Goal: Task Accomplishment & Management: Use online tool/utility

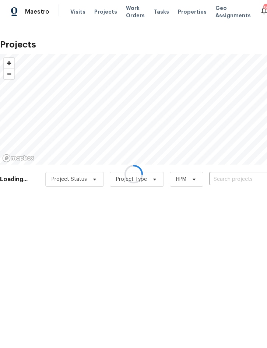
click at [232, 181] on div at bounding box center [133, 174] width 267 height 348
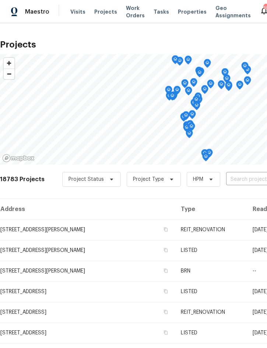
click at [239, 179] on input "text" at bounding box center [268, 179] width 84 height 11
type input "914 cha"
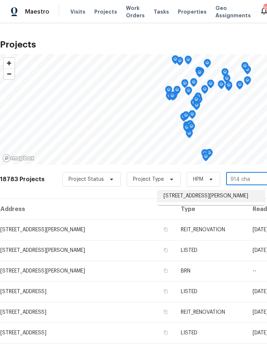
click at [205, 199] on li "[STREET_ADDRESS][PERSON_NAME]" at bounding box center [211, 196] width 107 height 12
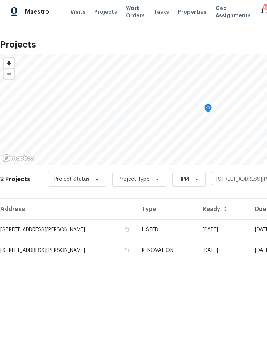
click at [196, 230] on td "LISTED" at bounding box center [166, 230] width 60 height 21
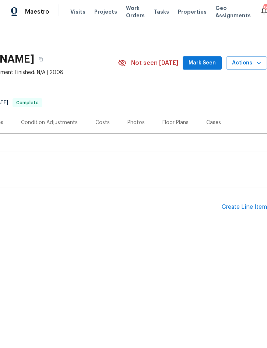
click at [238, 205] on div "Create Line Item" at bounding box center [244, 207] width 45 height 7
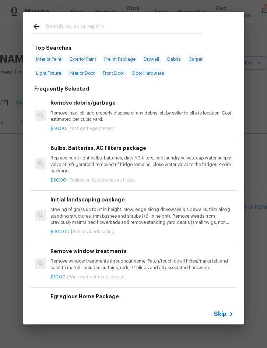
scroll to position [0, 149]
click at [101, 27] on input "text" at bounding box center [124, 27] width 156 height 11
type input "Carpet"
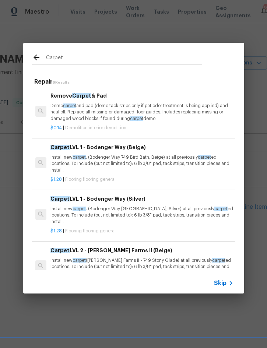
click at [141, 153] on div "Carpet LVL 1 - Bodenger Way (Beige) Install new carpet . (Bodenger Way 749 Bird…" at bounding box center [141, 158] width 183 height 30
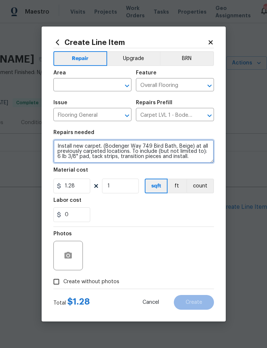
click at [60, 144] on textarea "Install new carpet. (Bodenger Way 749 Bird Bath, Beige) at all previously carpe…" at bounding box center [133, 152] width 161 height 24
type textarea "All 3 bedrooms - Install new carpet. (Bodenger Way 749 Bird Bath, Beige) at all…"
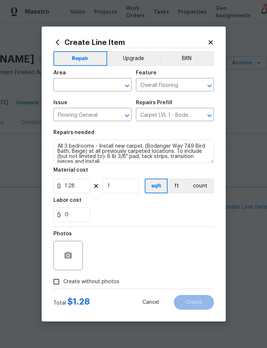
click at [80, 82] on input "text" at bounding box center [81, 85] width 57 height 11
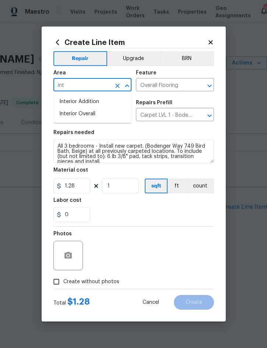
click at [89, 112] on li "Interior Overall" at bounding box center [92, 114] width 78 height 12
type input "Interior Overall"
click at [71, 253] on icon "button" at bounding box center [68, 255] width 9 height 9
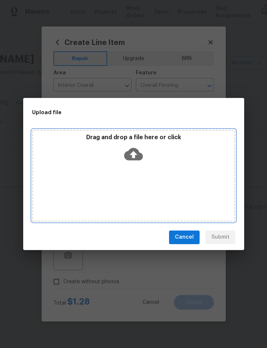
click at [170, 156] on div "Drag and drop a file here or click" at bounding box center [133, 150] width 201 height 32
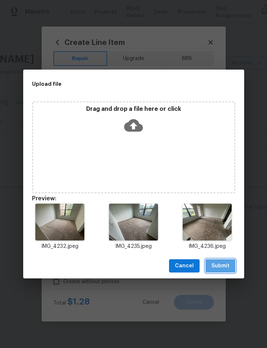
click at [218, 265] on span "Submit" at bounding box center [220, 266] width 18 height 9
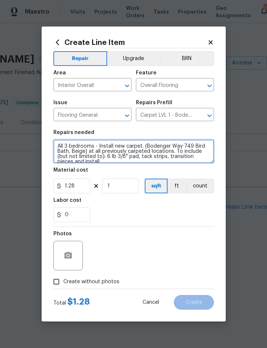
click at [55, 146] on textarea "All 3 bedrooms - Install new carpet. (Bodenger Way 749 Bird Bath, Beige) at all…" at bounding box center [133, 152] width 161 height 24
type textarea "#Salability - All 3 bedrooms - Install new carpet. (Bodenger Way 749 Bird Bath,…"
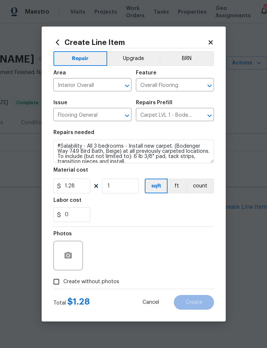
click at [140, 53] on button "Upgrade" at bounding box center [133, 58] width 53 height 15
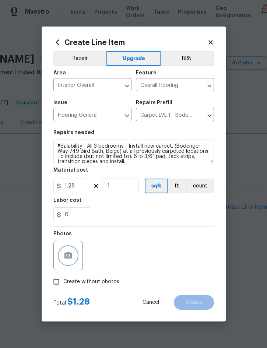
click at [71, 250] on button "button" at bounding box center [68, 256] width 18 height 18
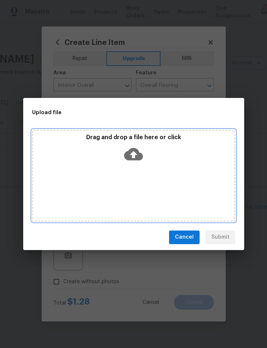
click at [169, 160] on div "Drag and drop a file here or click" at bounding box center [133, 150] width 201 height 32
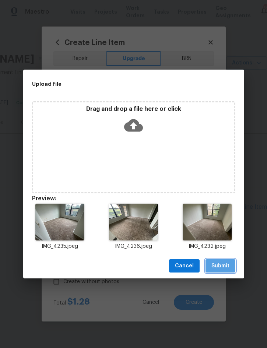
click at [223, 264] on span "Submit" at bounding box center [220, 266] width 18 height 9
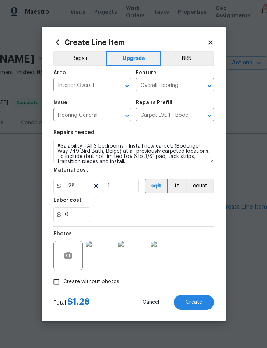
click at [197, 301] on span "Create" at bounding box center [194, 303] width 17 height 6
type input "0"
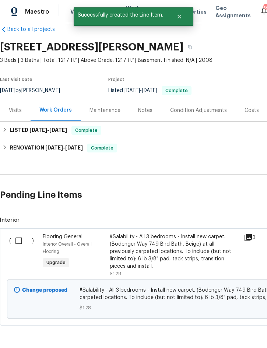
scroll to position [12, 0]
click at [18, 242] on input "checkbox" at bounding box center [21, 240] width 21 height 15
checkbox input "true"
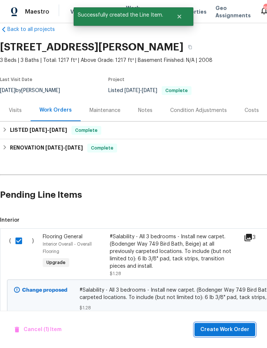
click at [226, 330] on span "Create Work Order" at bounding box center [224, 329] width 49 height 9
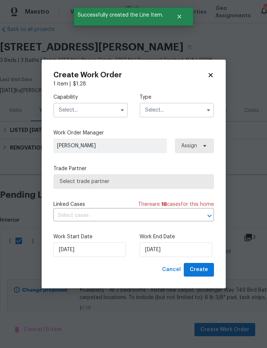
click at [87, 112] on input "text" at bounding box center [90, 110] width 74 height 15
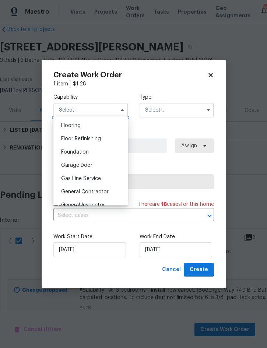
scroll to position [286, 0]
click at [84, 123] on div "Flooring" at bounding box center [90, 125] width 71 height 13
type input "Flooring"
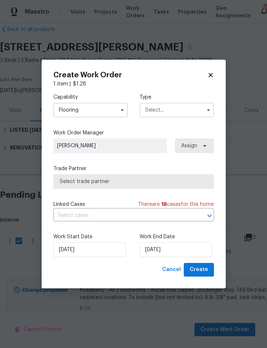
click at [177, 107] on input "text" at bounding box center [177, 110] width 74 height 15
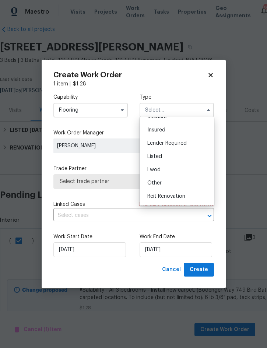
scroll to position [35, 0]
click at [169, 157] on div "Listed" at bounding box center [176, 156] width 71 height 13
type input "Listed"
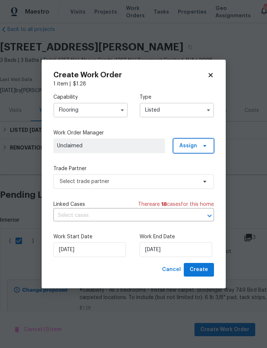
click at [196, 144] on span "Assign" at bounding box center [188, 145] width 18 height 7
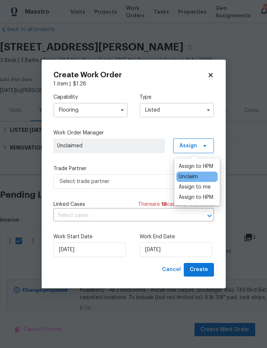
click at [199, 184] on div "Assign to me" at bounding box center [195, 186] width 32 height 7
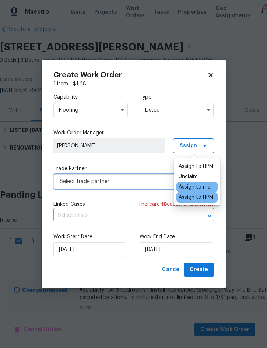
click at [113, 180] on span "Select trade partner" at bounding box center [128, 181] width 137 height 7
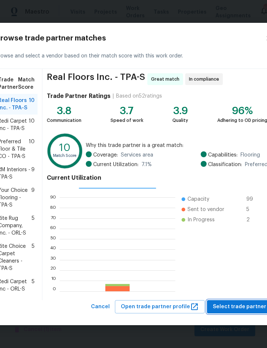
click at [232, 312] on span "Select trade partner" at bounding box center [239, 306] width 53 height 9
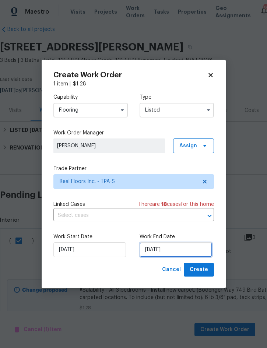
click at [164, 253] on input "[DATE]" at bounding box center [176, 249] width 73 height 15
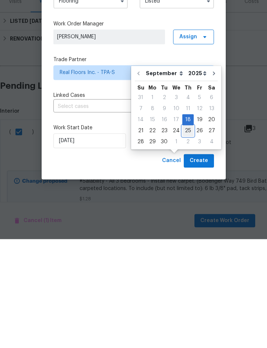
click at [187, 235] on div "25" at bounding box center [187, 240] width 11 height 10
type input "[DATE]"
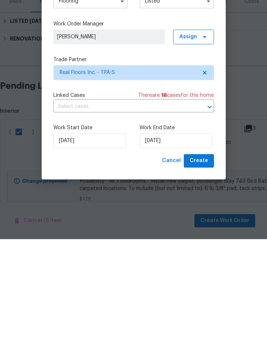
scroll to position [21, 0]
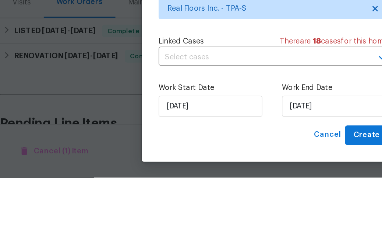
scroll to position [19, 0]
click at [256, 204] on span "Create" at bounding box center [256, 203] width 18 height 9
checkbox input "false"
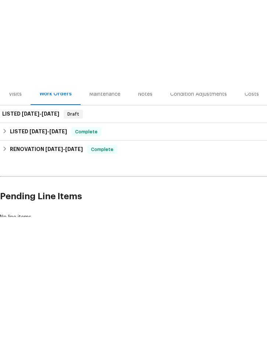
scroll to position [0, 0]
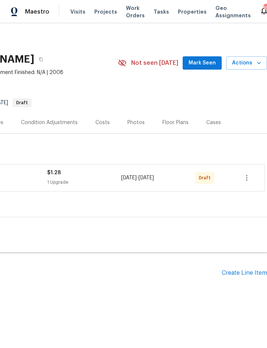
scroll to position [0, 149]
click at [246, 178] on icon "button" at bounding box center [246, 178] width 9 height 9
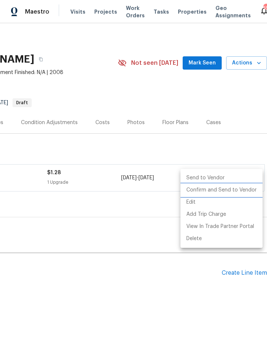
click at [227, 190] on li "Confirm and Send to Vendor" at bounding box center [222, 190] width 82 height 12
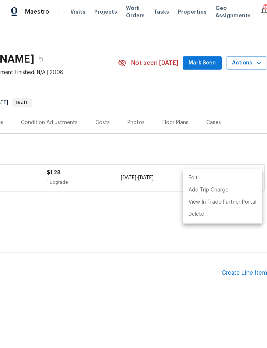
click at [118, 204] on div at bounding box center [133, 174] width 267 height 348
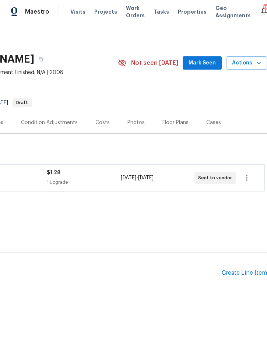
click at [128, 285] on h2 "Pending Line Items" at bounding box center [36, 273] width 371 height 34
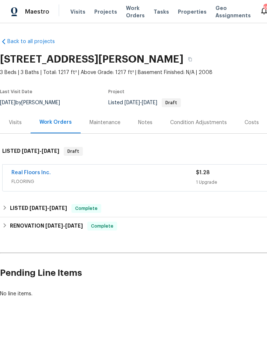
scroll to position [0, 0]
click at [38, 170] on link "Real Floors Inc." at bounding box center [30, 172] width 39 height 5
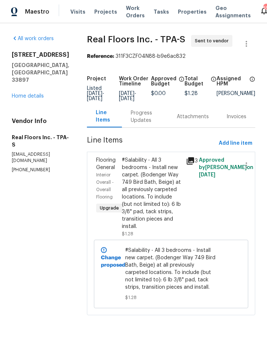
click at [140, 120] on div "Progress Updates" at bounding box center [145, 116] width 28 height 15
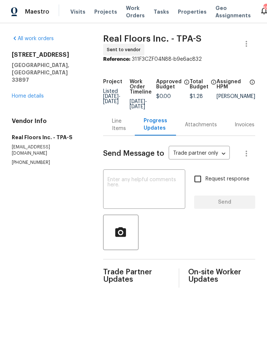
click at [118, 177] on textarea at bounding box center [145, 190] width 74 height 26
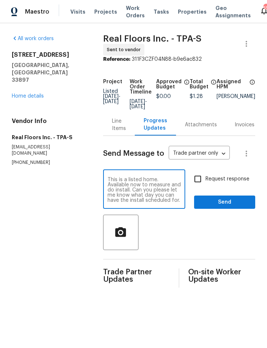
type textarea "This is a listed home. Available now to measure and do install. Can you please …"
click at [228, 198] on span "Send" at bounding box center [224, 202] width 49 height 9
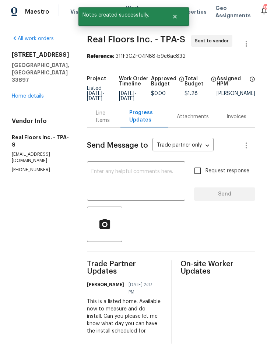
click at [25, 94] on link "Home details" at bounding box center [28, 96] width 32 height 5
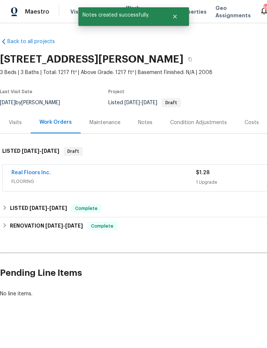
click at [145, 125] on div "Notes" at bounding box center [145, 122] width 14 height 7
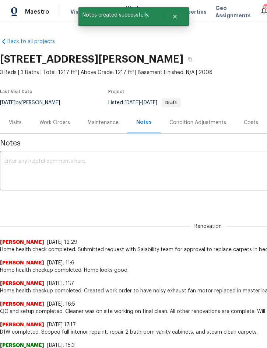
click at [83, 172] on textarea at bounding box center [207, 172] width 407 height 26
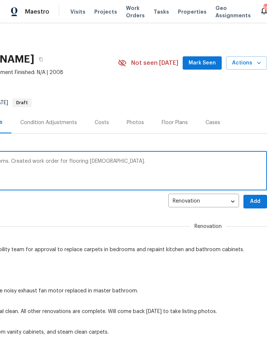
scroll to position [0, 154]
type textarea "Salability team approved replacement of carpets in bedrooms. Created work order…"
click at [256, 202] on span "Add" at bounding box center [255, 201] width 12 height 9
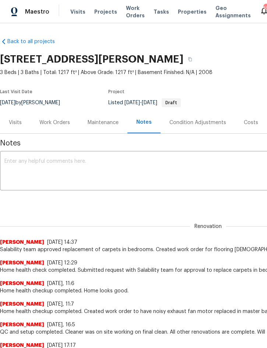
scroll to position [0, 0]
click at [104, 12] on span "Projects" at bounding box center [105, 11] width 23 height 7
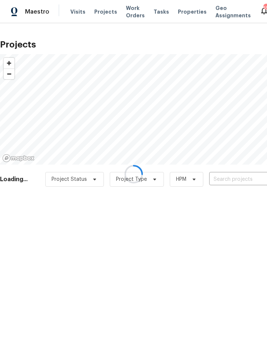
click at [238, 181] on div at bounding box center [133, 174] width 267 height 348
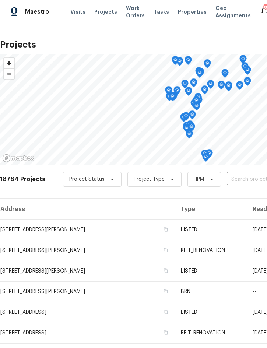
click at [238, 178] on input "text" at bounding box center [269, 179] width 84 height 11
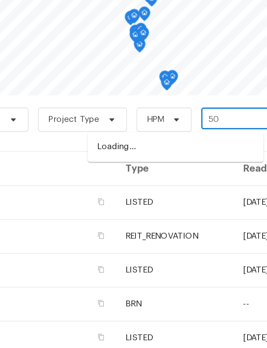
type input "5"
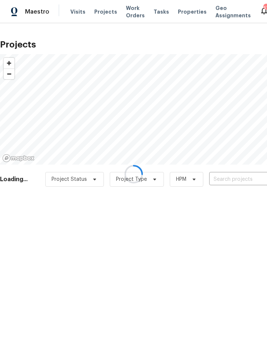
click at [237, 178] on div at bounding box center [133, 174] width 267 height 348
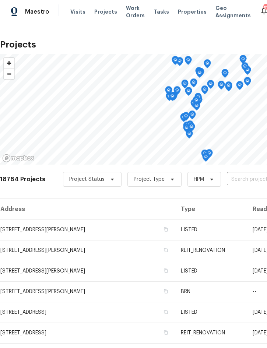
click at [247, 179] on input "text" at bounding box center [269, 179] width 84 height 11
type input "3010 pine"
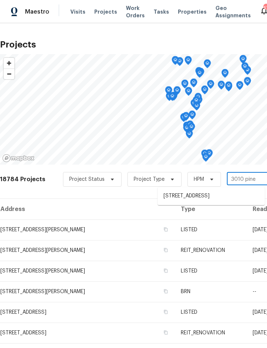
click at [217, 198] on li "3010 Pine Club Dr, Plant City, FL 33566" at bounding box center [211, 196] width 107 height 12
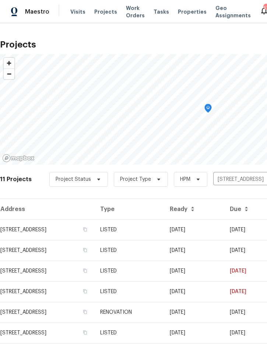
click at [164, 230] on td "LISTED" at bounding box center [129, 230] width 70 height 21
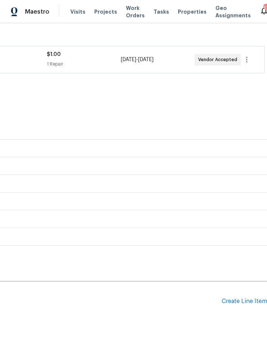
scroll to position [186, 149]
click at [244, 298] on div "Create Line Item" at bounding box center [244, 301] width 45 height 7
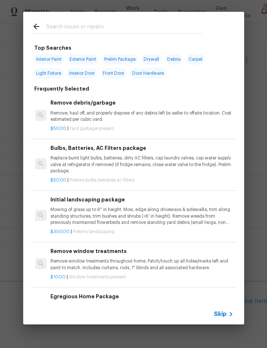
click at [136, 23] on input "text" at bounding box center [124, 27] width 156 height 11
type input "Pressure"
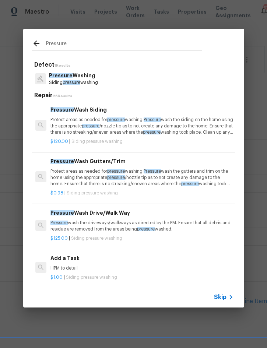
click at [122, 220] on p "Pressure wash the driveways/walkways as directed by the PM. Ensure that all deb…" at bounding box center [141, 226] width 183 height 13
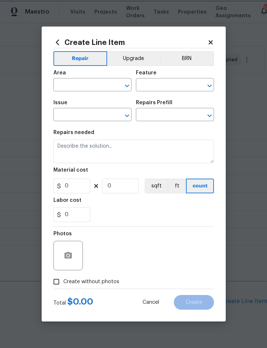
type input "Siding"
type input "Pressure Washing"
type input "Pressure Wash Drive/Walk Way $125.00"
type textarea "Pressure wash the driveways/walkways as directed by the PM. Ensure that all deb…"
type input "125"
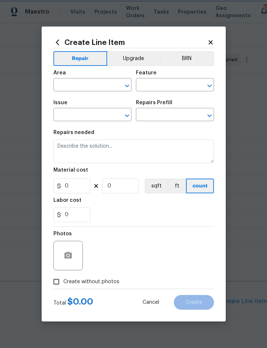
type input "1"
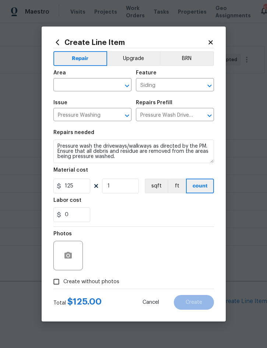
click at [72, 85] on input "text" at bounding box center [81, 85] width 57 height 11
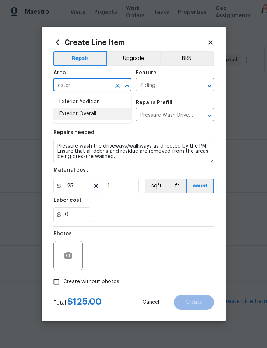
click at [85, 120] on li "Exterior Overall" at bounding box center [92, 114] width 78 height 12
type input "Exterior Overall"
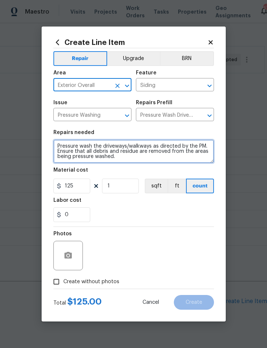
click at [58, 145] on textarea "Pressure wash the driveways/walkways as directed by the PM. Ensure that all deb…" at bounding box center [133, 152] width 161 height 24
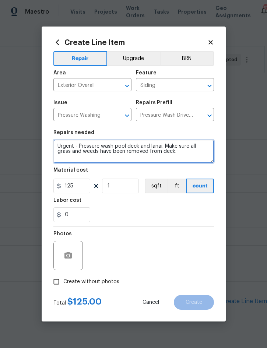
type textarea "Urgent - Pressure wash pool deck and lanai. Make sure all grass and weeds have …"
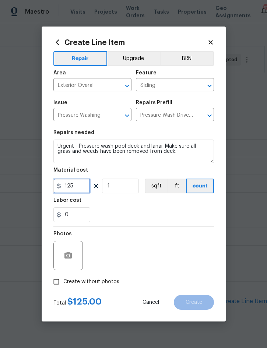
click at [80, 192] on input "125" at bounding box center [71, 186] width 37 height 15
type input "150"
click at [96, 283] on span "Create without photos" at bounding box center [91, 282] width 56 height 8
click at [63, 283] on input "Create without photos" at bounding box center [56, 282] width 14 height 14
checkbox input "true"
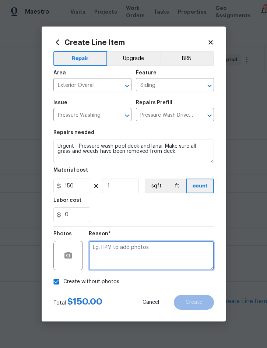
click at [155, 252] on textarea at bounding box center [151, 255] width 125 height 29
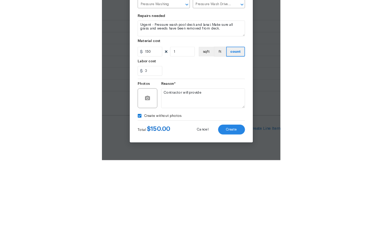
scroll to position [21, 0]
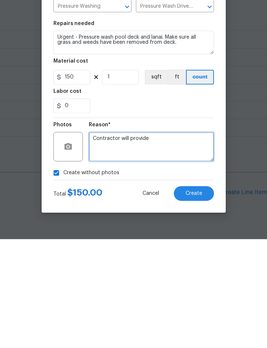
type textarea "Contractor will provide"
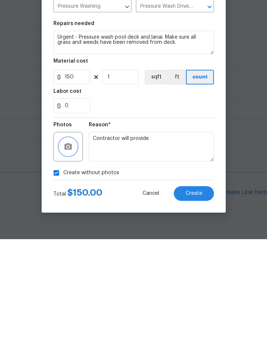
click at [70, 252] on icon "button" at bounding box center [67, 255] width 7 height 7
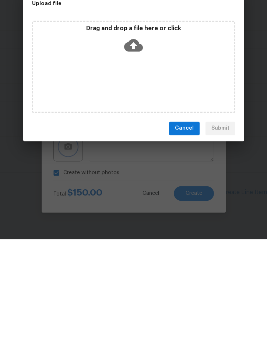
click at [188, 237] on div "Upload file Drag and drop a file here or click Cancel Submit" at bounding box center [133, 174] width 267 height 348
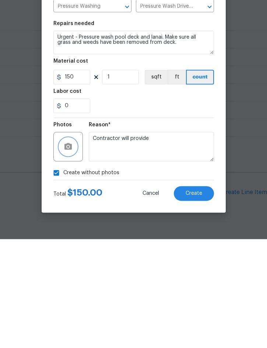
click at [76, 247] on button "button" at bounding box center [68, 256] width 18 height 18
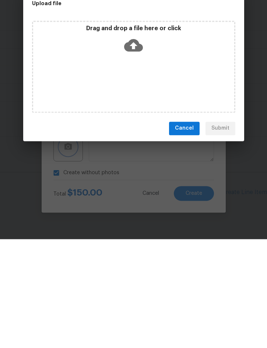
click at [185, 238] on div "Upload file Drag and drop a file here or click Cancel Submit" at bounding box center [133, 174] width 267 height 348
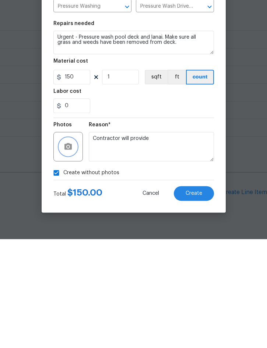
click at [72, 251] on icon "button" at bounding box center [68, 255] width 9 height 9
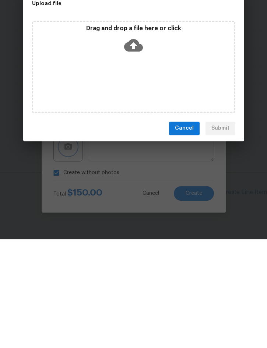
click at [184, 234] on div "Upload file Drag and drop a file here or click Cancel Submit" at bounding box center [133, 174] width 267 height 348
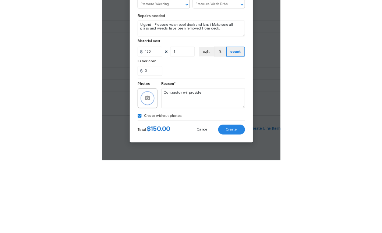
scroll to position [186, 34]
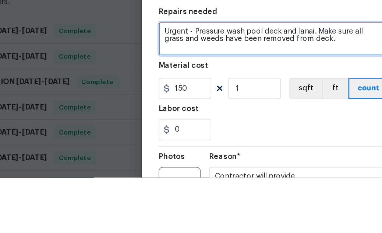
click at [132, 130] on textarea "Urgent - Pressure wash pool deck and lanai. Make sure all grass and weeds have …" at bounding box center [191, 136] width 161 height 24
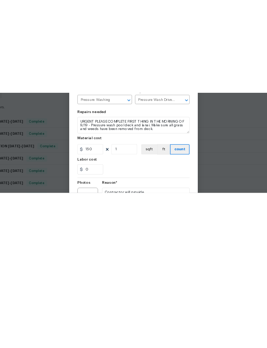
scroll to position [0, 0]
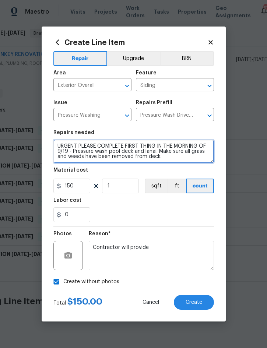
type textarea "URGENT PLEASE COMPLETE FIRST THING IN THE MORNING OF 9/19 - Pressure wash pool …"
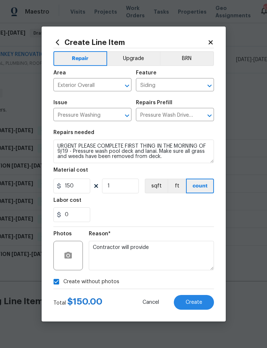
click at [199, 304] on span "Create" at bounding box center [194, 303] width 17 height 6
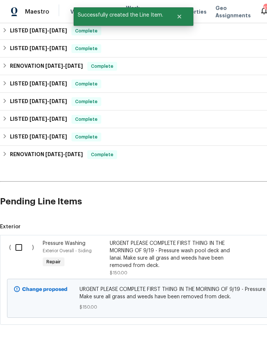
scroll to position [285, 0]
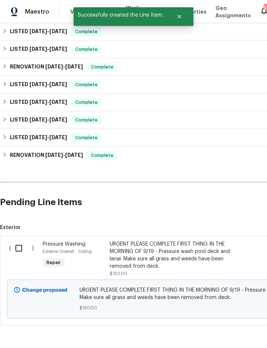
click at [18, 244] on input "checkbox" at bounding box center [21, 248] width 21 height 15
checkbox input "true"
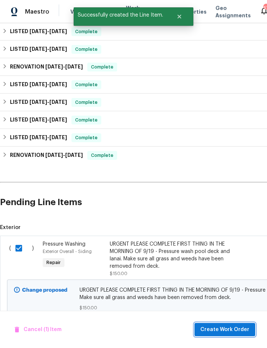
click at [232, 331] on span "Create Work Order" at bounding box center [224, 329] width 49 height 9
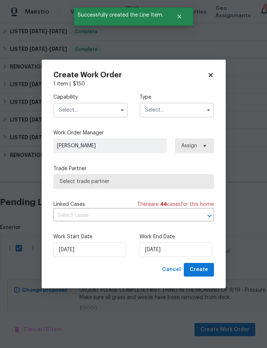
click at [98, 113] on input "text" at bounding box center [90, 110] width 74 height 15
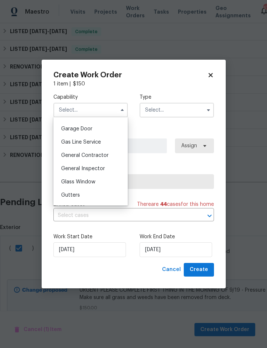
scroll to position [322, 0]
click at [104, 153] on span "General Contractor" at bounding box center [85, 155] width 48 height 5
type input "General Contractor"
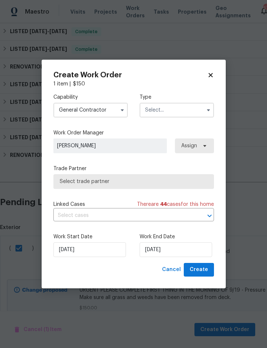
click at [166, 109] on input "text" at bounding box center [177, 110] width 74 height 15
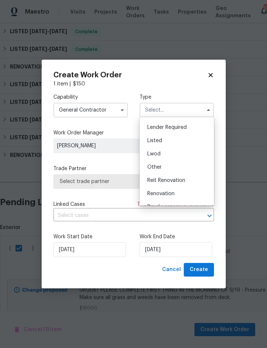
scroll to position [51, 0]
click at [161, 141] on span "Listed" at bounding box center [154, 141] width 15 height 5
type input "Listed"
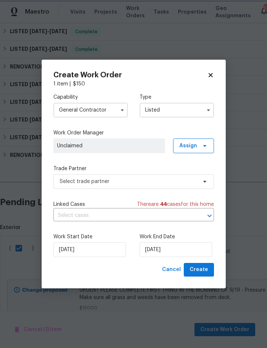
scroll to position [0, 0]
click at [195, 144] on span "Assign" at bounding box center [188, 145] width 18 height 7
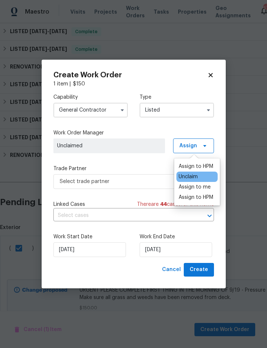
click at [206, 185] on div "Assign to me" at bounding box center [195, 186] width 32 height 7
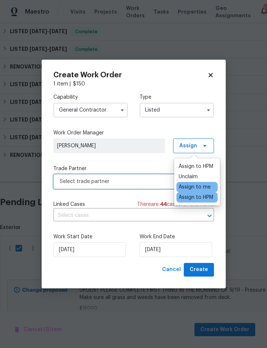
click at [134, 180] on span "Select trade partner" at bounding box center [128, 181] width 137 height 7
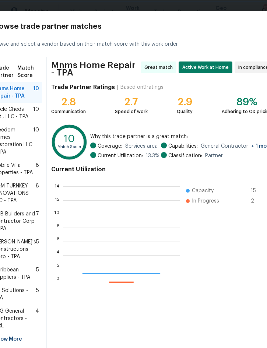
scroll to position [103, 117]
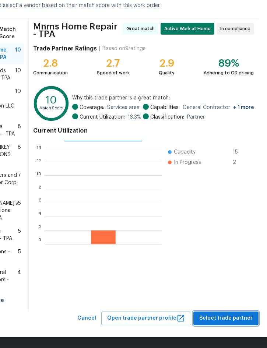
click at [230, 321] on span "Select trade partner" at bounding box center [225, 318] width 53 height 9
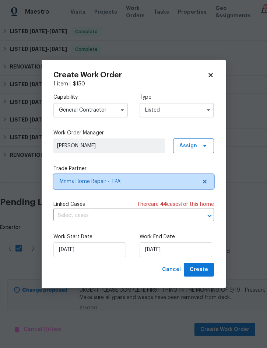
scroll to position [0, 0]
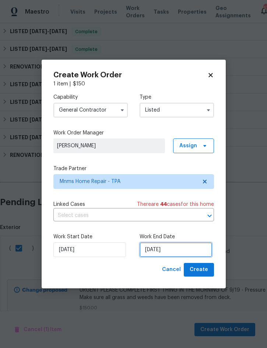
click at [167, 256] on input "[DATE]" at bounding box center [176, 249] width 73 height 15
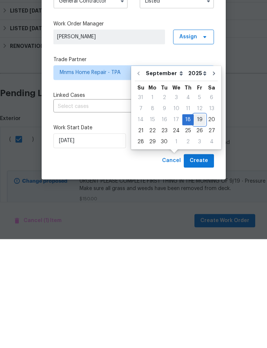
click at [194, 224] on div "19" at bounding box center [200, 229] width 12 height 10
type input "[DATE]"
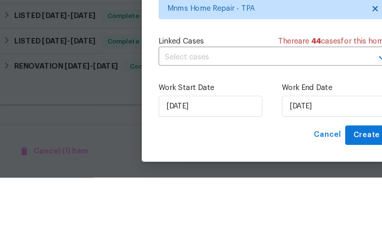
scroll to position [19, 0]
click at [258, 204] on span "Create" at bounding box center [256, 203] width 18 height 9
checkbox input "false"
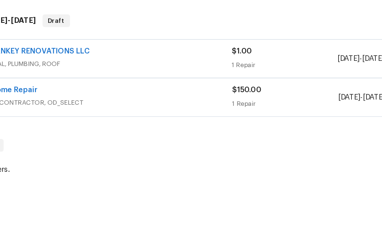
scroll to position [95, 34]
click at [267, 172] on icon "button" at bounding box center [362, 176] width 9 height 9
click at [267, 167] on li "Confirm and Send to Vendor" at bounding box center [337, 161] width 82 height 12
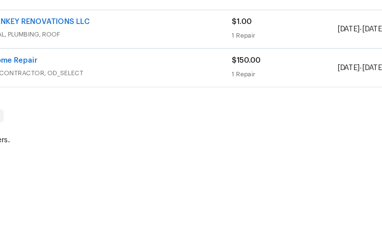
scroll to position [21, 0]
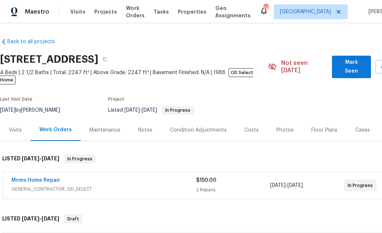
click at [97, 15] on span "Projects" at bounding box center [105, 11] width 23 height 7
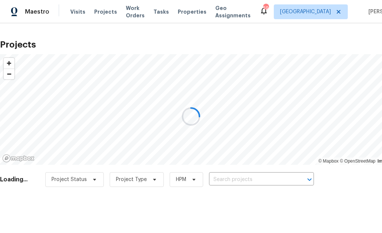
click at [258, 179] on div at bounding box center [191, 116] width 382 height 233
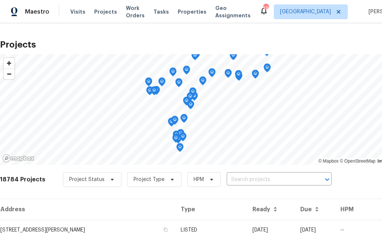
click at [250, 179] on input "text" at bounding box center [269, 179] width 84 height 11
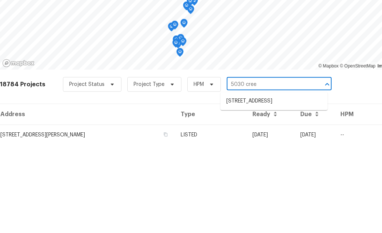
type input "[GEOGRAPHIC_DATA]"
click at [285, 190] on li "[STREET_ADDRESS]" at bounding box center [274, 196] width 107 height 12
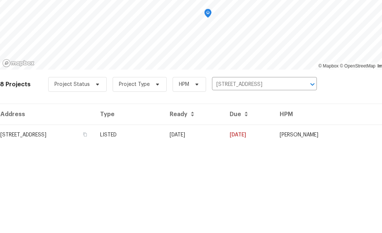
scroll to position [21, 0]
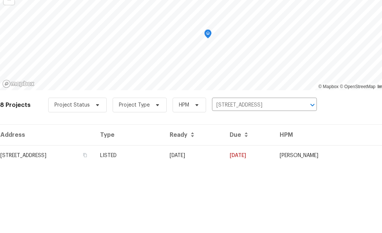
click at [164, 220] on td "LISTED" at bounding box center [129, 230] width 70 height 21
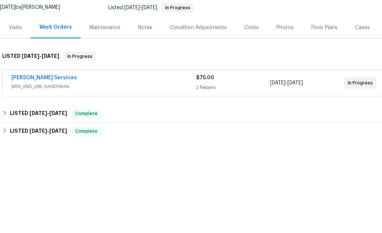
scroll to position [21, 0]
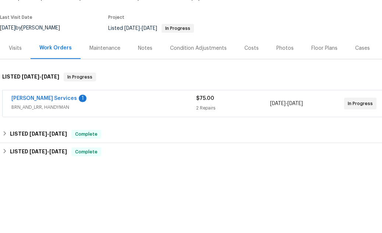
click at [29, 170] on link "[PERSON_NAME] Services" at bounding box center [44, 172] width 66 height 5
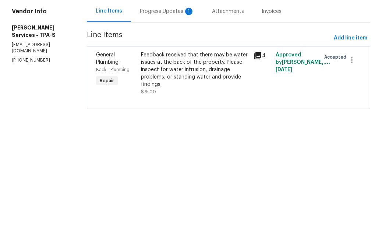
click at [163, 106] on div "Progress Updates 1" at bounding box center [167, 106] width 55 height 7
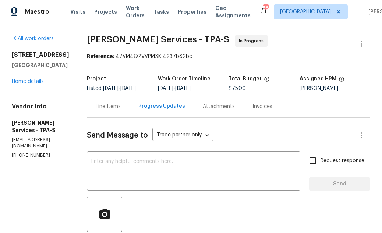
click at [25, 79] on link "Home details" at bounding box center [28, 81] width 32 height 5
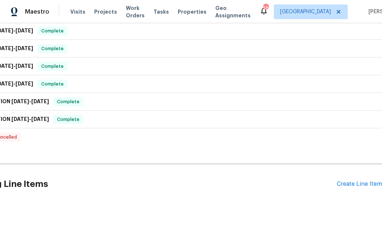
scroll to position [195, 34]
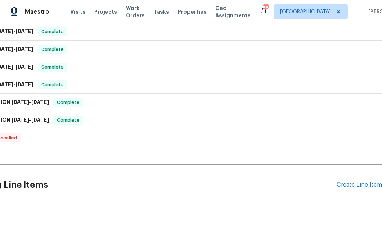
click at [357, 181] on div "Create Line Item" at bounding box center [359, 184] width 45 height 7
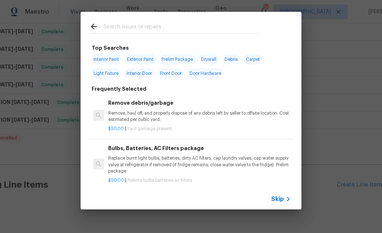
click at [172, 32] on input "text" at bounding box center [182, 27] width 156 height 11
type input "Brick"
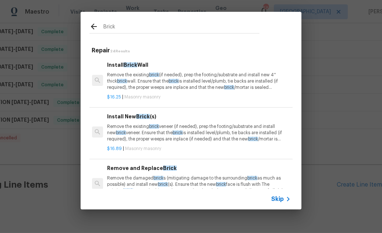
scroll to position [0, 1]
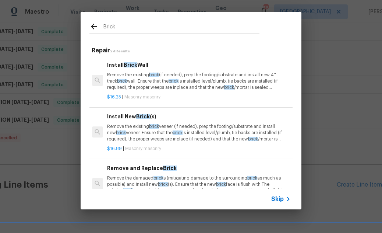
click at [181, 75] on p "Remove the existing brick (if needed), prep the footing/substrate and install n…" at bounding box center [198, 81] width 183 height 19
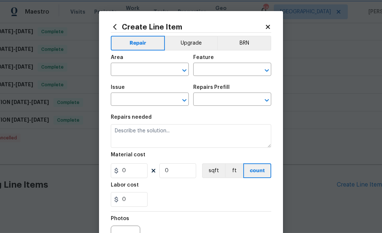
type input "Masonry"
type input "Install Brick Wall $16.25"
type textarea "Remove the existing brick (if needed), prep the footing/substrate and install n…"
type input "16.25"
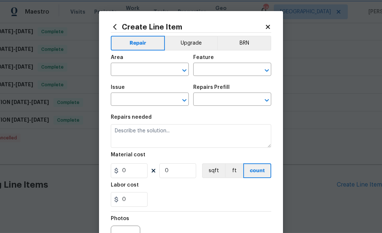
type input "1"
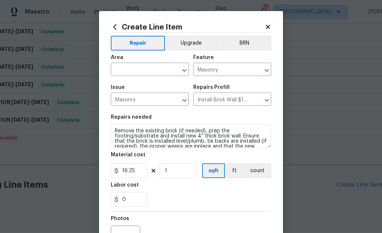
click at [138, 67] on input "text" at bounding box center [139, 69] width 57 height 11
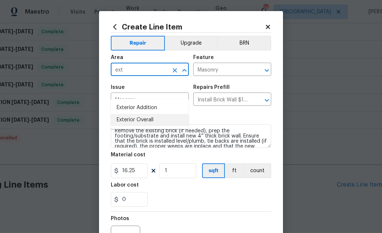
click at [149, 114] on li "Exterior Overall" at bounding box center [150, 120] width 78 height 12
type input "Exterior Overall"
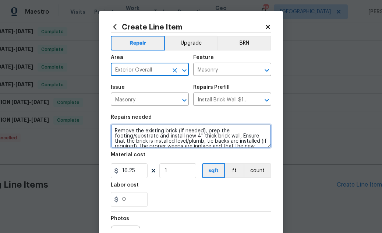
click at [120, 130] on textarea "Remove the existing brick (if needed), prep the footing/substrate and install n…" at bounding box center [191, 136] width 161 height 24
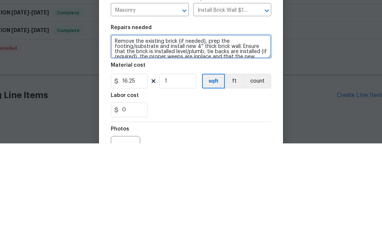
click at [118, 124] on textarea "Remove the existing brick (if needed), prep the footing/substrate and install n…" at bounding box center [191, 136] width 161 height 24
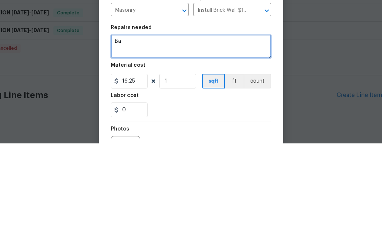
scroll to position [0, 0]
type textarea "Back wall in pool area - fill in all cracks in mortar along back wall."
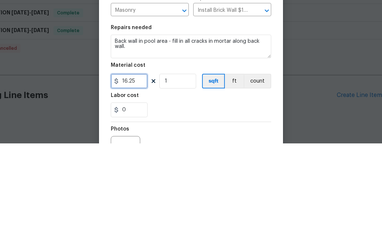
click at [126, 171] on input "16.25" at bounding box center [129, 170] width 37 height 15
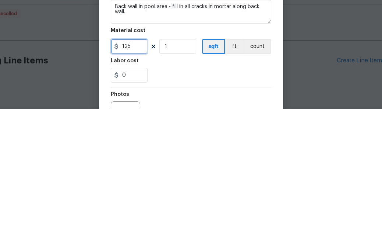
type input "125"
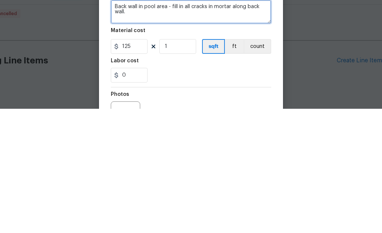
click at [161, 140] on textarea "Back wall in pool area - fill in all cracks in mortar along back wall." at bounding box center [191, 136] width 161 height 24
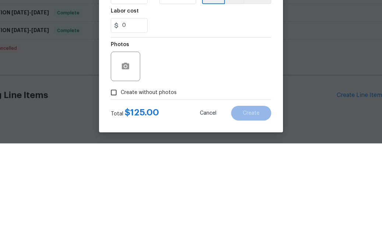
scroll to position [86, 0]
type textarea "Back wall in pool area - fill in all cracks in mortar along back wall. Match ex…"
click at [127, 157] on icon "button" at bounding box center [125, 155] width 7 height 7
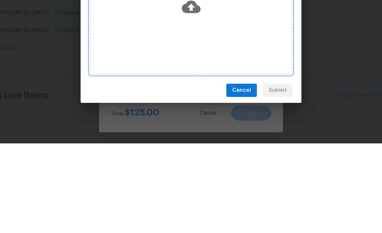
click at [231, 95] on div "Drag and drop a file here or click" at bounding box center [191, 92] width 201 height 32
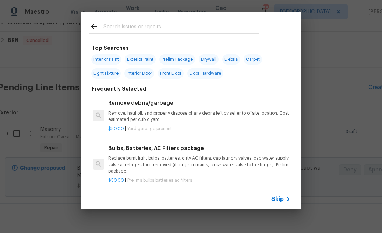
click at [172, 27] on input "text" at bounding box center [182, 27] width 156 height 11
type input "Pest"
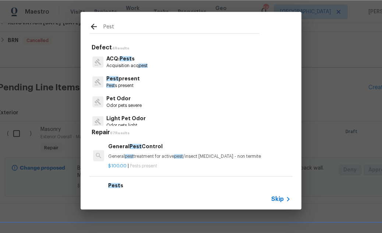
click at [174, 152] on div "General Pest Control General pest treatment for active pest /insect infestation…" at bounding box center [199, 151] width 183 height 18
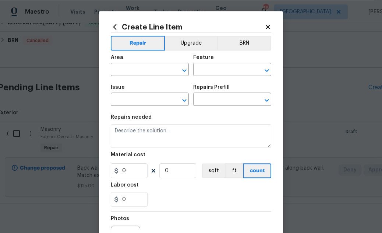
type input "Pests"
type input "Pest present"
type input "General Pest Control $100.00"
type textarea "General pest treatment for active pest/insect infestation - non termite"
type input "100"
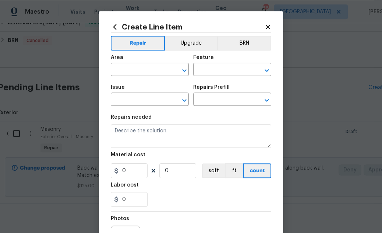
type input "1"
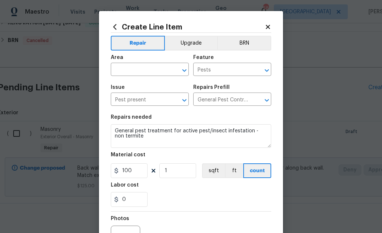
click at [148, 71] on input "text" at bounding box center [139, 69] width 57 height 11
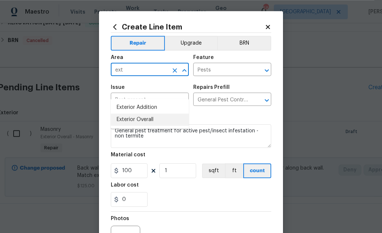
click at [153, 113] on li "Exterior Overall" at bounding box center [150, 119] width 78 height 12
type input "Exterior Overall"
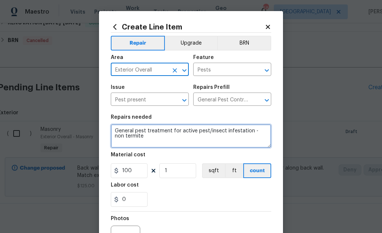
click at [120, 130] on textarea "General pest treatment for active pest/insect infestation - non termite" at bounding box center [191, 136] width 161 height 24
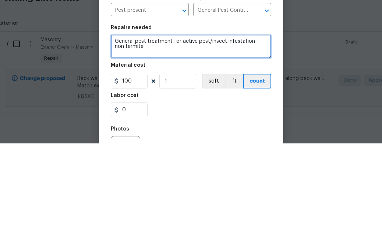
click at [119, 124] on textarea "General pest treatment for active pest/insect infestation - non termite" at bounding box center [191, 136] width 161 height 24
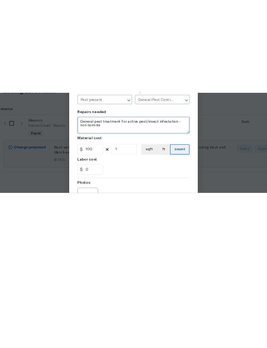
scroll to position [176, 2]
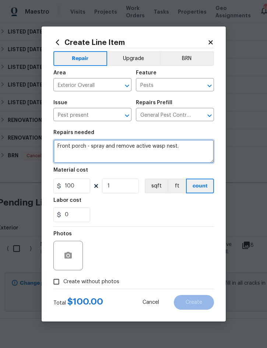
type textarea "Front porch - spray and remove active wasp nest."
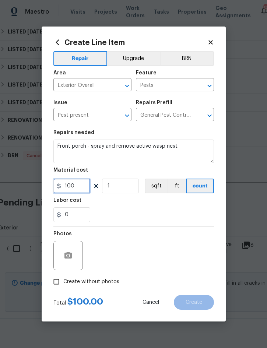
click at [78, 191] on input "100" at bounding box center [71, 186] width 37 height 15
type input "25"
click at [68, 232] on icon "button" at bounding box center [68, 255] width 9 height 9
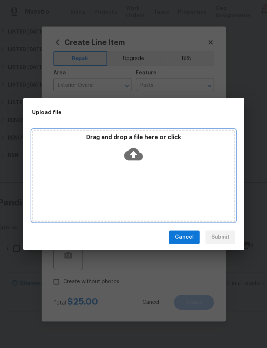
click at [171, 160] on div "Drag and drop a file here or click" at bounding box center [133, 150] width 201 height 32
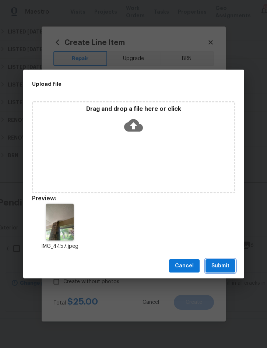
click at [225, 232] on span "Submit" at bounding box center [220, 266] width 18 height 9
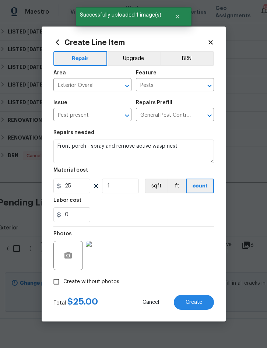
click at [197, 232] on button "Create" at bounding box center [194, 302] width 40 height 15
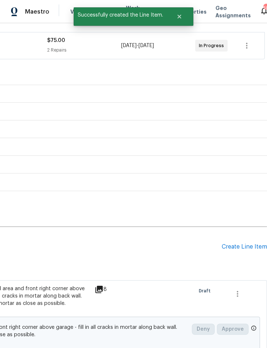
scroll to position [132, 149]
click at [236, 232] on div "Create Line Item" at bounding box center [244, 247] width 45 height 7
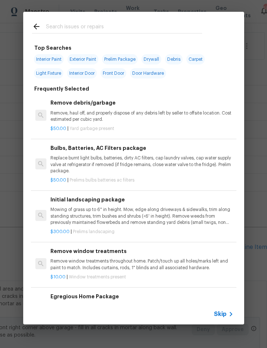
click at [94, 30] on input "text" at bounding box center [124, 27] width 156 height 11
click at [43, 64] on span "Interior Paint" at bounding box center [49, 59] width 30 height 10
type input "Interior Paint"
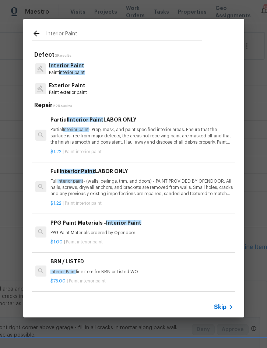
click at [120, 127] on p "Partial Interior paint - Prep, mask, and paint specified interior areas. Ensure…" at bounding box center [141, 136] width 183 height 19
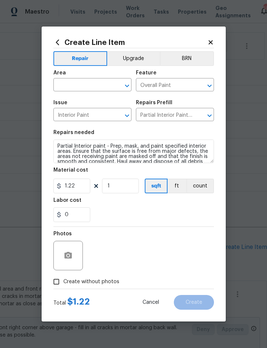
click at [55, 42] on icon at bounding box center [57, 42] width 8 height 8
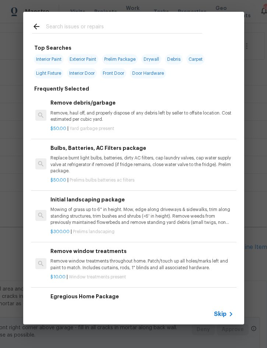
click at [48, 58] on span "Interior Paint" at bounding box center [49, 59] width 30 height 10
type input "Interior Paint"
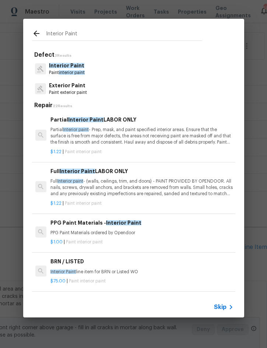
click at [116, 189] on p "Full Interior paint - (walls, ceilings, trim, and doors) - PAINT PROVIDED BY OP…" at bounding box center [141, 187] width 183 height 19
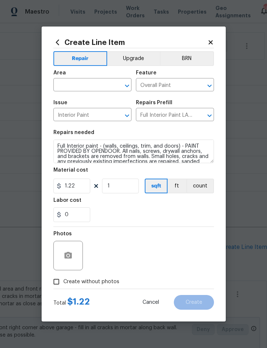
click at [82, 84] on input "text" at bounding box center [81, 85] width 57 height 11
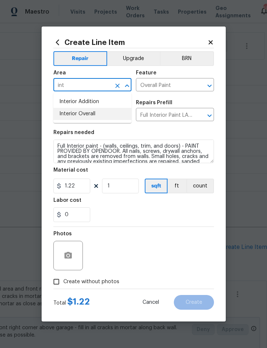
click at [87, 118] on li "Interior Overall" at bounding box center [92, 114] width 78 height 12
type input "Interior Overall"
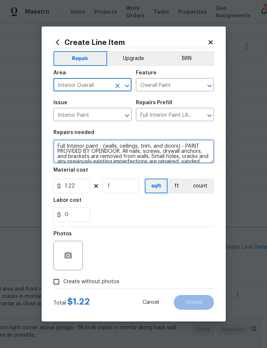
click at [57, 147] on textarea "Full Interior paint - (walls, ceilings, trim, and doors) - PAINT PROVIDED BY OP…" at bounding box center [133, 152] width 161 height 24
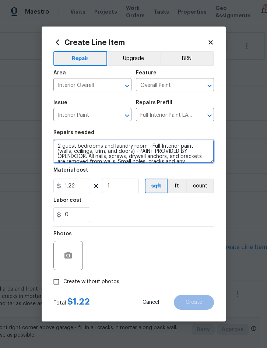
type textarea "2 guest bedrooms and laundry room - Full Interior paint - (walls, ceilings, tri…"
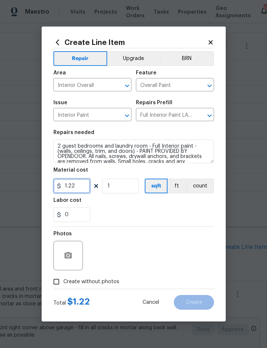
click at [77, 193] on input "1.22" at bounding box center [71, 186] width 37 height 15
type input "1.22"
click at [123, 190] on input "1" at bounding box center [120, 186] width 37 height 15
type input "425"
click at [75, 232] on button "button" at bounding box center [68, 256] width 18 height 18
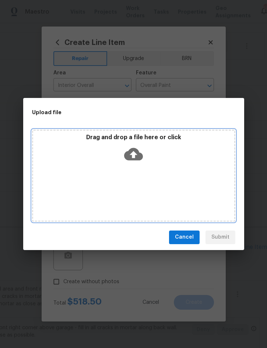
click at [174, 152] on div "Drag and drop a file here or click" at bounding box center [133, 150] width 201 height 32
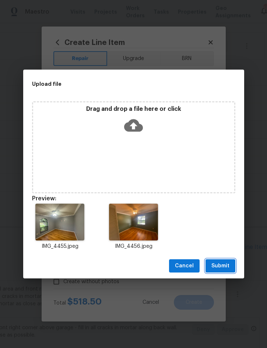
click at [223, 232] on span "Submit" at bounding box center [220, 266] width 18 height 9
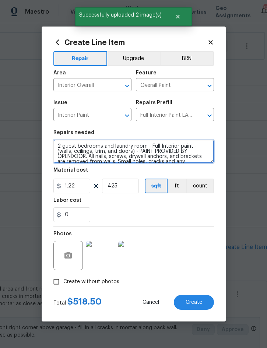
click at [149, 144] on textarea "2 guest bedrooms and laundry room - Full Interior paint - (walls, ceilings, tri…" at bounding box center [133, 152] width 161 height 24
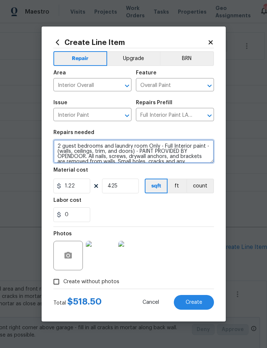
type textarea "2 guest bedrooms and laundry room Only - Full Interior paint - (walls, ceilings…"
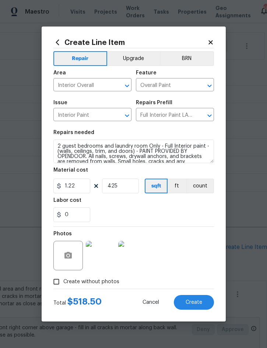
click at [194, 232] on span "Create" at bounding box center [194, 303] width 17 height 6
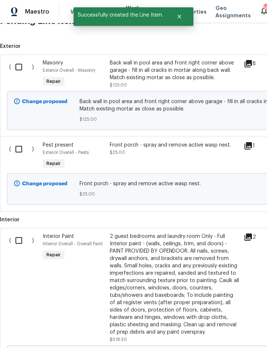
scroll to position [358, 0]
click at [17, 67] on input "checkbox" at bounding box center [21, 66] width 21 height 15
checkbox input "true"
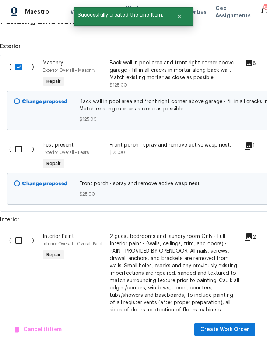
click at [20, 155] on input "checkbox" at bounding box center [21, 148] width 21 height 15
checkbox input "true"
click at [19, 232] on input "checkbox" at bounding box center [21, 240] width 21 height 15
checkbox input "true"
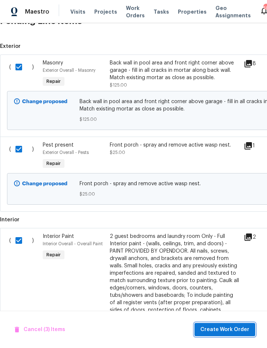
click at [224, 232] on span "Create Work Order" at bounding box center [224, 329] width 49 height 9
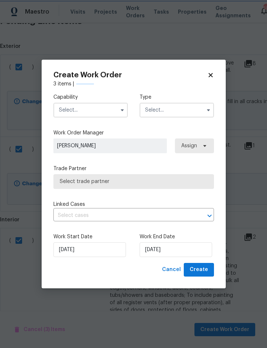
checkbox input "false"
click at [102, 112] on input "text" at bounding box center [90, 110] width 74 height 15
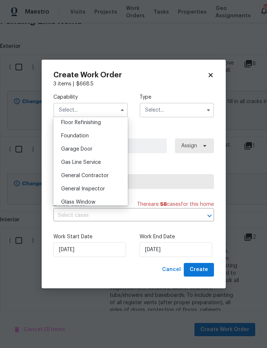
scroll to position [309, 0]
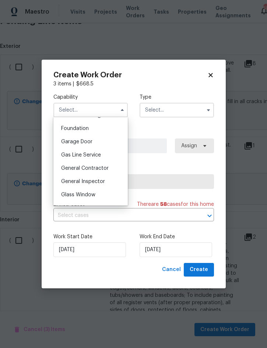
click at [99, 169] on span "General Contractor" at bounding box center [85, 168] width 48 height 5
type input "General Contractor"
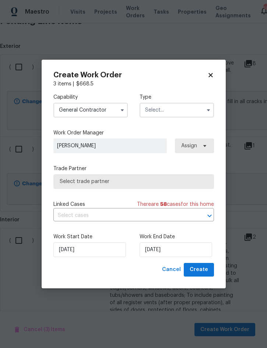
click at [178, 113] on input "text" at bounding box center [177, 110] width 74 height 15
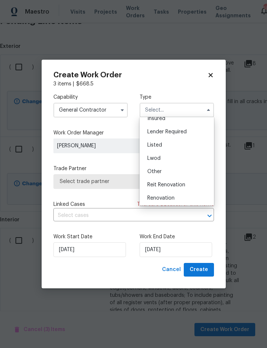
scroll to position [46, 0]
click at [165, 146] on div "Listed" at bounding box center [176, 145] width 71 height 13
type input "Listed"
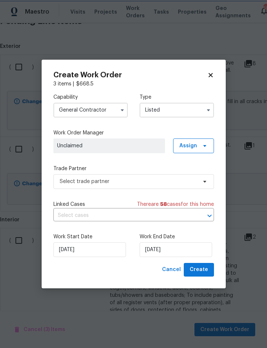
scroll to position [0, 0]
click at [189, 147] on span "Assign" at bounding box center [188, 145] width 18 height 7
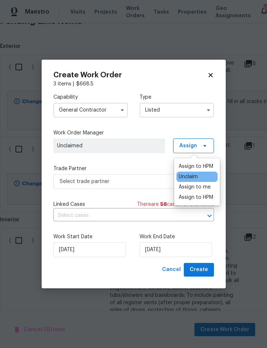
click at [200, 188] on div "Assign to me" at bounding box center [195, 186] width 32 height 7
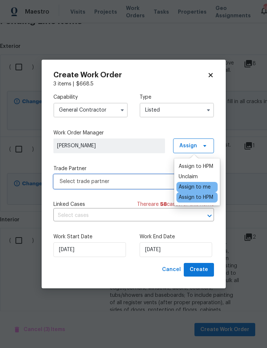
click at [127, 178] on span "Select trade partner" at bounding box center [128, 181] width 137 height 7
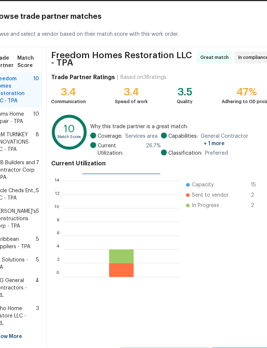
scroll to position [11, 0]
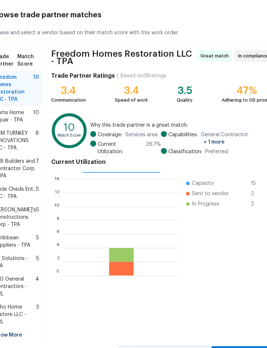
click at [16, 113] on span "Mnms Home Repair - TPA" at bounding box center [13, 116] width 39 height 15
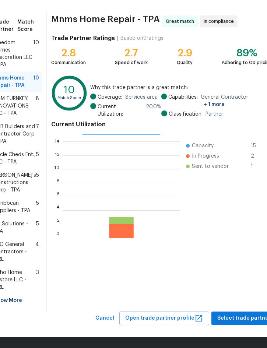
scroll to position [60, 0]
click at [232, 232] on span "Select trade partner" at bounding box center [243, 318] width 53 height 9
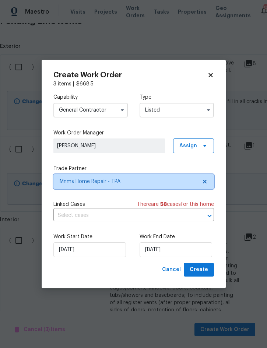
scroll to position [0, 0]
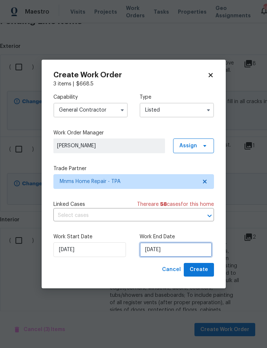
click at [175, 232] on input "[DATE]" at bounding box center [176, 249] width 73 height 15
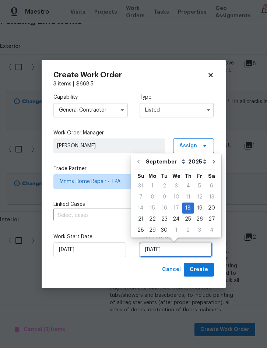
scroll to position [20, 0]
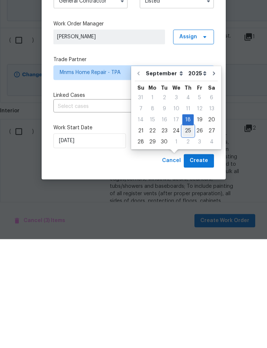
click at [188, 232] on div "25" at bounding box center [187, 240] width 11 height 10
type input "9/25/2025"
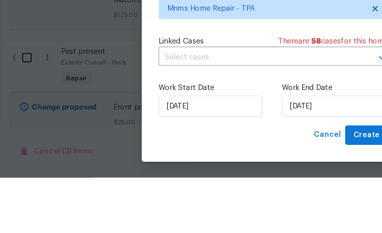
scroll to position [18, 0]
click at [259, 204] on span "Create" at bounding box center [256, 203] width 18 height 9
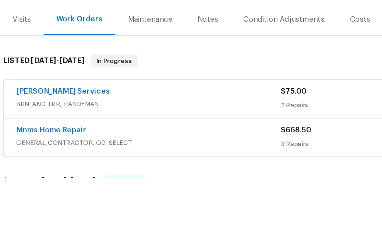
scroll to position [0, 0]
click at [107, 57] on icon "button" at bounding box center [105, 59] width 4 height 4
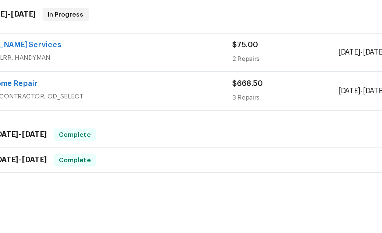
scroll to position [32, 34]
click at [363, 168] on icon "button" at bounding box center [362, 172] width 9 height 9
click at [340, 165] on li "Confirm and Send to Vendor" at bounding box center [337, 164] width 82 height 12
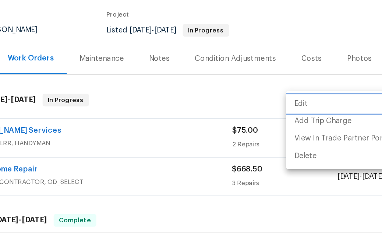
scroll to position [0, 0]
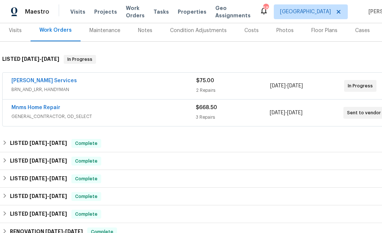
scroll to position [92, 0]
click at [32, 105] on link "Mnms Home Repair" at bounding box center [35, 107] width 49 height 5
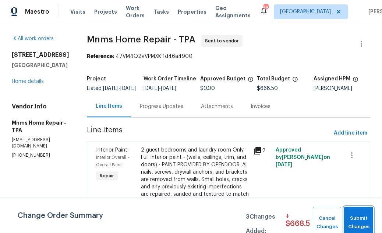
click at [355, 225] on span "Submit Changes" at bounding box center [359, 222] width 22 height 17
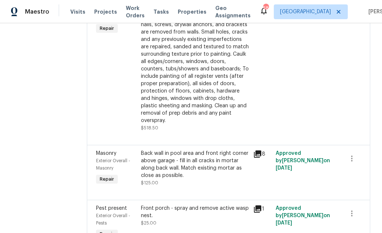
scroll to position [160, 0]
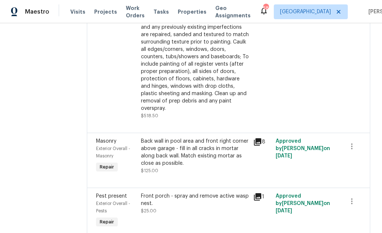
click at [207, 67] on div "2 guest bedrooms and laundry room Only - Full Interior paint - (walls, ceilings…" at bounding box center [195, 49] width 108 height 125
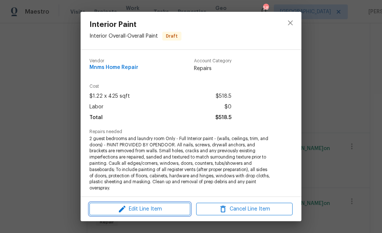
click at [160, 208] on span "Edit Line Item" at bounding box center [140, 208] width 97 height 9
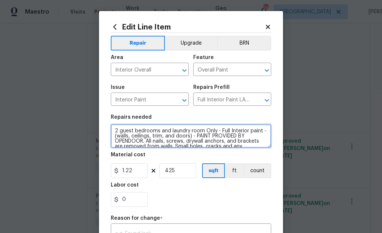
click at [113, 131] on textarea "2 guest bedrooms and laundry room Only - Full Interior paint - (walls, ceilings…" at bounding box center [191, 136] width 161 height 24
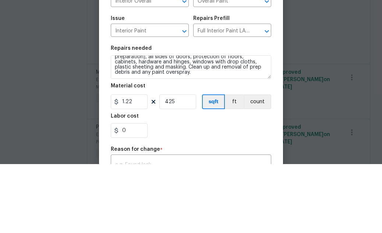
scroll to position [52, 0]
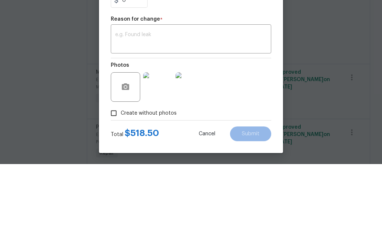
type textarea "PAINT WILL BE DELIVERED BY NOON ON 9/19 2 guest bedrooms and laundry room Only …"
click at [170, 104] on textarea at bounding box center [191, 108] width 152 height 15
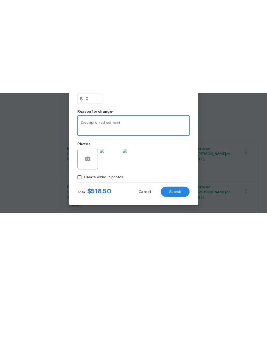
scroll to position [16, 0]
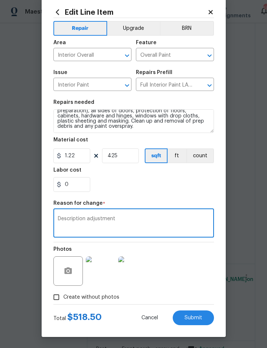
type textarea "Description adjustment"
click at [195, 232] on span "Submit" at bounding box center [194, 318] width 18 height 6
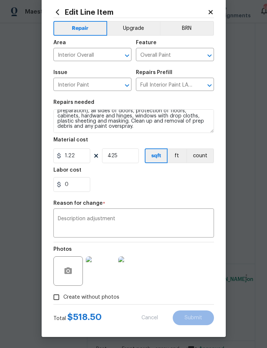
type textarea "2 guest bedrooms and laundry room Only - Full Interior paint - (walls, ceilings…"
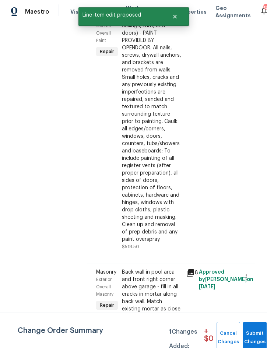
scroll to position [0, 0]
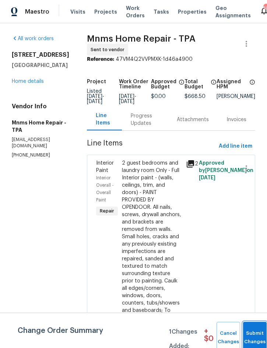
click at [258, 335] on span "Submit Changes" at bounding box center [255, 337] width 16 height 17
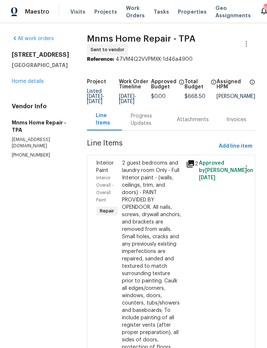
click at [31, 79] on link "Home details" at bounding box center [28, 81] width 32 height 5
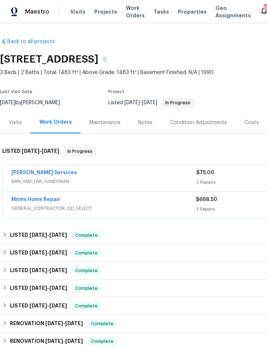
click at [146, 123] on div "Notes" at bounding box center [145, 122] width 14 height 7
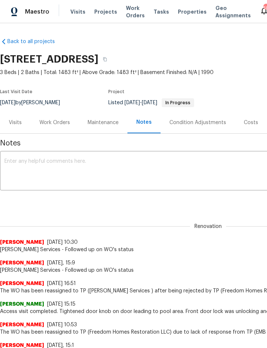
click at [91, 169] on textarea at bounding box center [207, 172] width 407 height 26
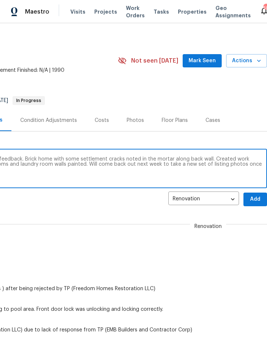
scroll to position [2, 149]
type textarea "Custom visit to investigate settlement cracks reported on feedback. Brick home …"
click at [253, 199] on span "Add" at bounding box center [255, 199] width 12 height 9
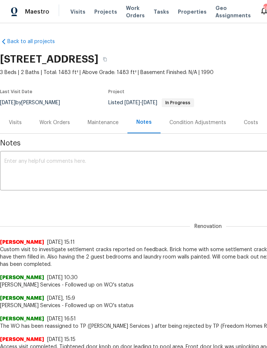
scroll to position [0, 0]
click at [56, 123] on div "Work Orders" at bounding box center [54, 122] width 31 height 7
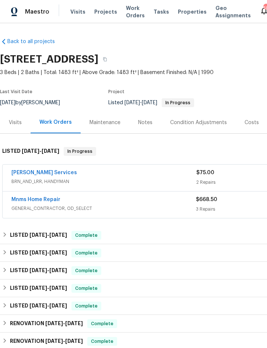
click at [95, 15] on span "Projects" at bounding box center [105, 11] width 23 height 7
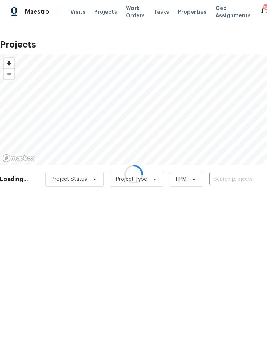
click at [233, 180] on div at bounding box center [133, 174] width 267 height 348
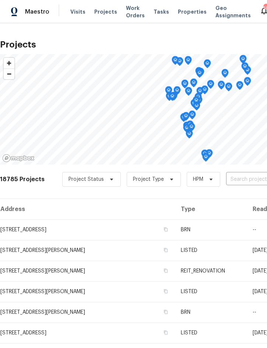
click at [239, 182] on input "text" at bounding box center [268, 179] width 84 height 11
type input "6585"
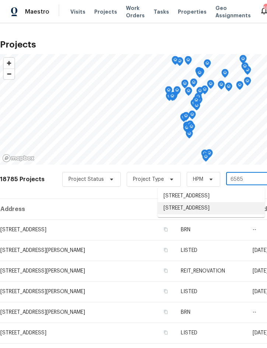
click at [204, 214] on li "6585 Crews Vue Loop, Lakeland, FL 33813" at bounding box center [211, 208] width 107 height 12
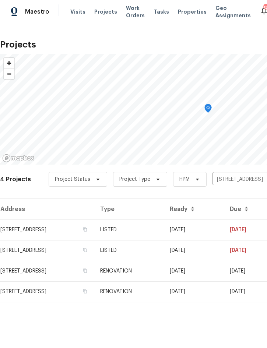
click at [164, 232] on td "LISTED" at bounding box center [129, 230] width 70 height 21
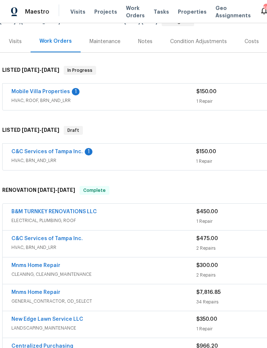
scroll to position [83, 0]
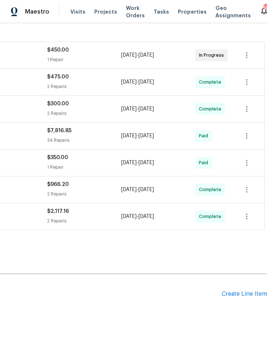
click at [227, 294] on div "Create Line Item" at bounding box center [244, 294] width 45 height 7
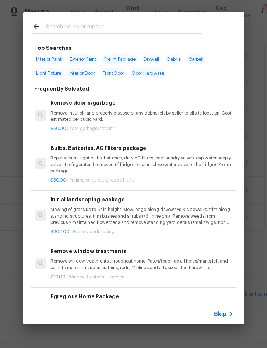
scroll to position [242, 149]
click at [117, 28] on input "text" at bounding box center [124, 27] width 156 height 11
type input "Shower"
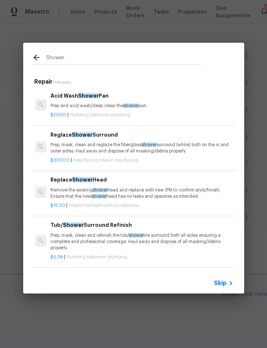
click at [118, 140] on div "Reglaze Shower Surround Prep, mask, clean and reglaze the fiberglass shower sur…" at bounding box center [141, 143] width 183 height 24
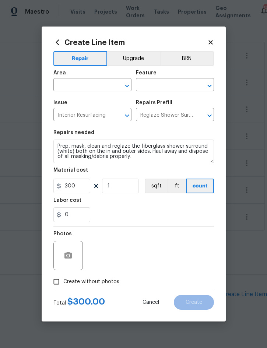
click at [81, 82] on input "text" at bounding box center [81, 85] width 57 height 11
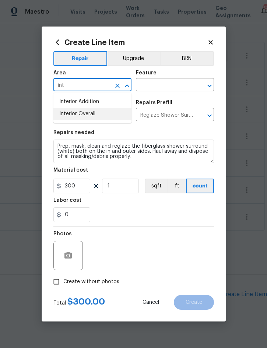
click at [84, 117] on li "Interior Overall" at bounding box center [92, 114] width 78 height 12
type input "Interior Overall"
click at [132, 55] on button "Upgrade" at bounding box center [133, 58] width 53 height 15
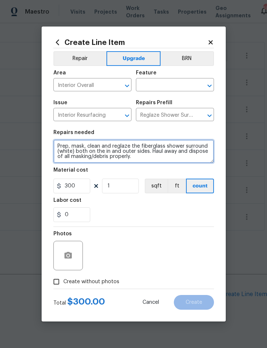
click at [58, 147] on textarea "Prep, mask, clean and reglaze the fiberglass shower surround (white) both on th…" at bounding box center [133, 152] width 161 height 24
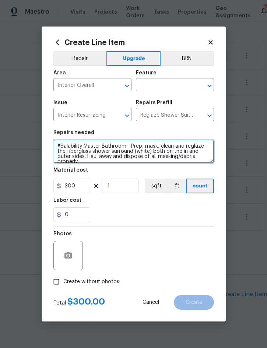
type textarea "#Salability Master Bathroom - Prep, mask, clean and reglaze the fiberglass show…"
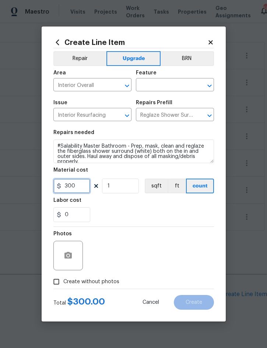
click at [82, 193] on input "300" at bounding box center [71, 186] width 37 height 15
click at [97, 284] on span "Create without photos" at bounding box center [91, 282] width 56 height 8
click at [63, 284] on input "Create without photos" at bounding box center [56, 282] width 14 height 14
checkbox input "true"
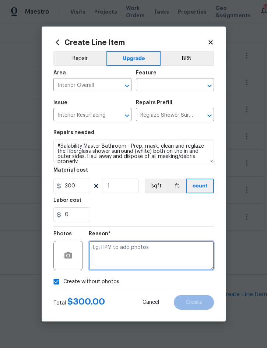
click at [149, 259] on textarea at bounding box center [151, 255] width 125 height 29
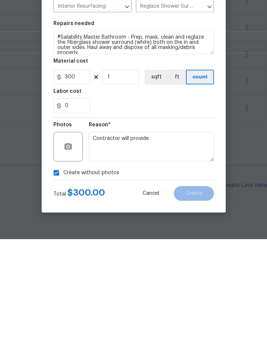
scroll to position [21, 0]
type textarea "Contractor will provide"
click at [165, 83] on input "text" at bounding box center [164, 85] width 57 height 11
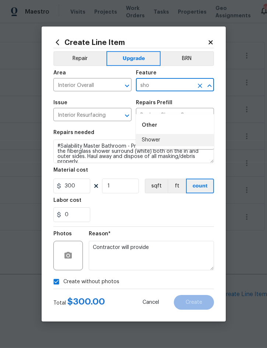
click at [159, 134] on li "Shower" at bounding box center [175, 140] width 78 height 12
type input "Shower"
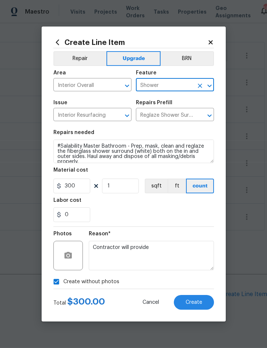
click at [190, 305] on span "Create" at bounding box center [194, 303] width 17 height 6
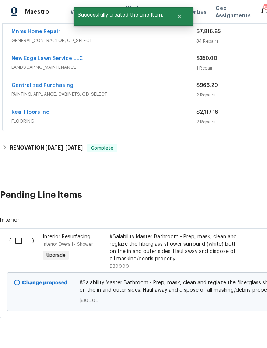
scroll to position [342, 0]
click at [17, 234] on input "checkbox" at bounding box center [21, 241] width 21 height 15
checkbox input "true"
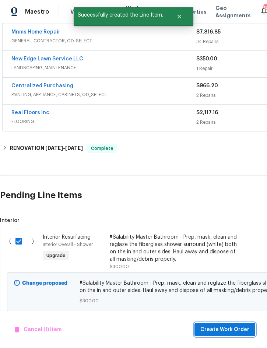
click at [233, 331] on span "Create Work Order" at bounding box center [224, 329] width 49 height 9
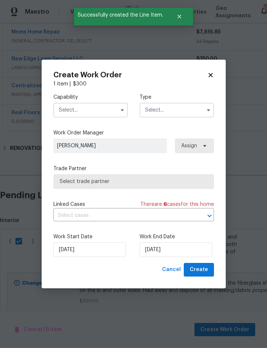
click at [92, 113] on input "text" at bounding box center [90, 110] width 74 height 15
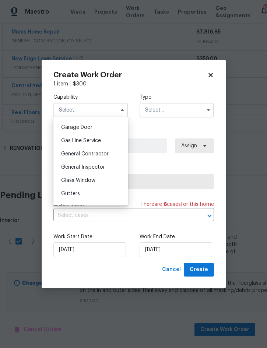
scroll to position [322, 0]
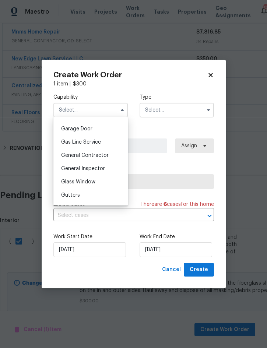
click at [98, 159] on div "General Contractor" at bounding box center [90, 155] width 71 height 13
type input "General Contractor"
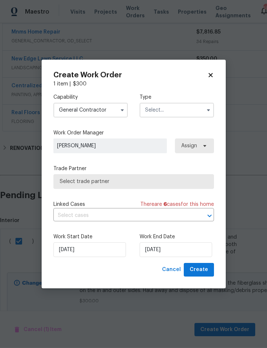
click at [173, 112] on input "text" at bounding box center [177, 110] width 74 height 15
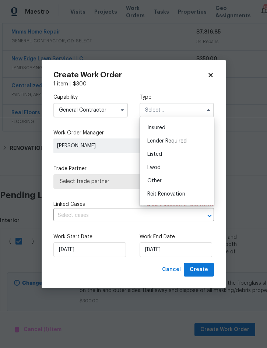
scroll to position [37, 0]
click at [164, 157] on div "Listed" at bounding box center [176, 154] width 71 height 13
type input "Listed"
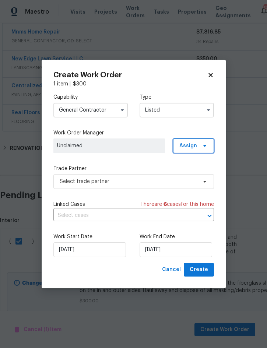
click at [189, 151] on span "Assign" at bounding box center [193, 146] width 41 height 15
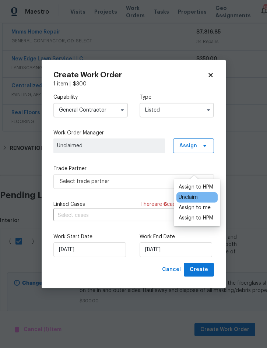
click at [209, 204] on div "Assign to me" at bounding box center [195, 207] width 32 height 7
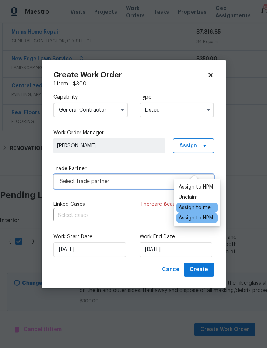
click at [124, 174] on span "Select trade partner" at bounding box center [133, 181] width 161 height 15
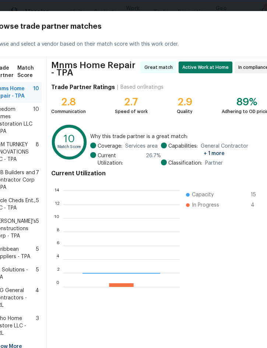
scroll to position [103, 117]
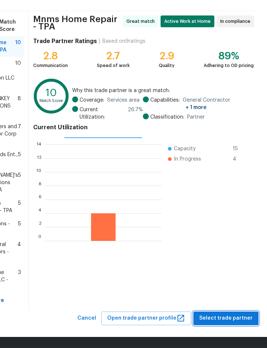
click at [226, 319] on span "Select trade partner" at bounding box center [225, 318] width 53 height 9
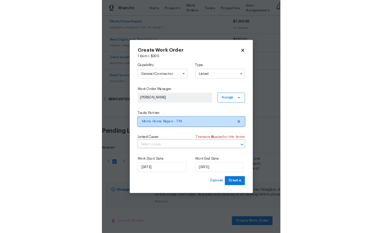
scroll to position [0, 0]
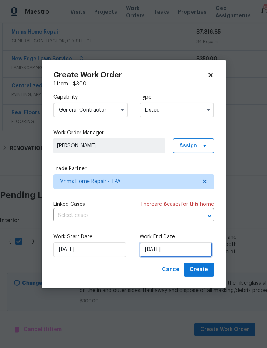
click at [178, 247] on input "[DATE]" at bounding box center [176, 249] width 73 height 15
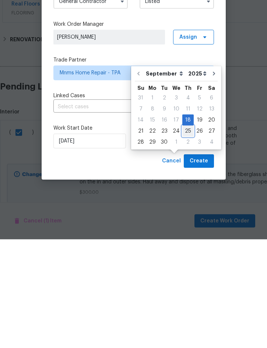
click at [186, 235] on div "25" at bounding box center [187, 240] width 11 height 10
type input "9/25/2025"
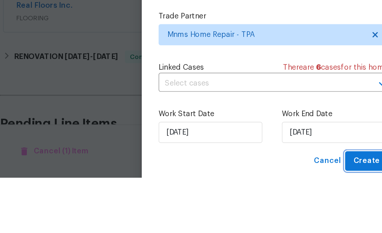
click at [259, 221] on span "Create" at bounding box center [256, 221] width 18 height 9
checkbox input "false"
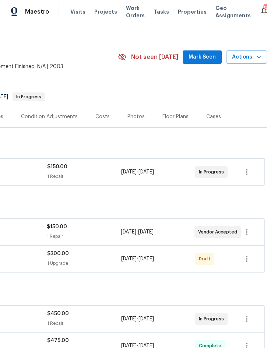
scroll to position [5, 149]
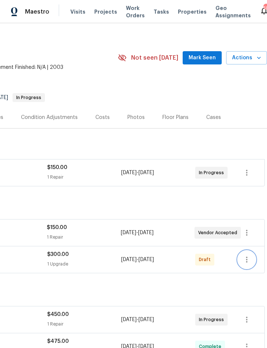
click at [246, 262] on icon "button" at bounding box center [246, 259] width 9 height 9
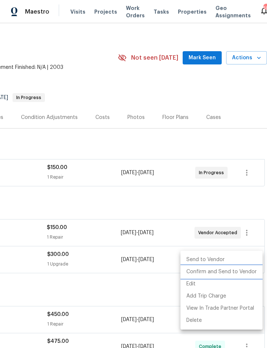
click at [228, 276] on li "Confirm and Send to Vendor" at bounding box center [222, 272] width 82 height 12
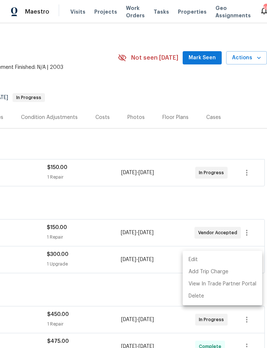
click at [130, 143] on div at bounding box center [133, 174] width 267 height 348
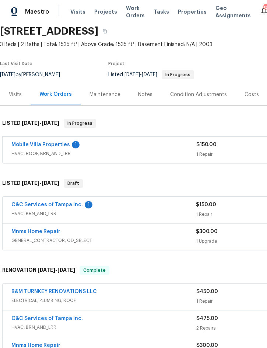
scroll to position [28, 0]
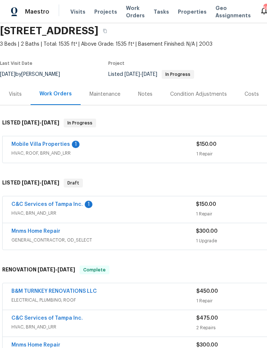
click at [141, 97] on div "Notes" at bounding box center [145, 94] width 14 height 7
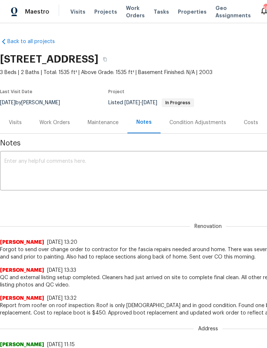
click at [91, 166] on textarea at bounding box center [207, 172] width 407 height 26
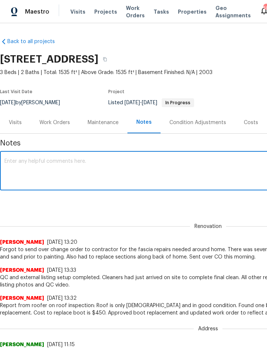
type textarea "D"
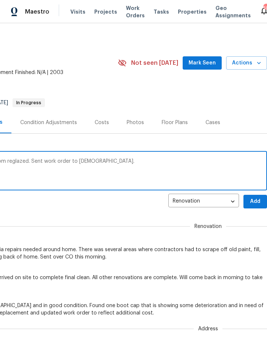
scroll to position [0, 149]
type textarea "Salability team approved to have shower in master bathroom reglazed. Sent work …"
click at [254, 201] on span "Add" at bounding box center [255, 201] width 12 height 9
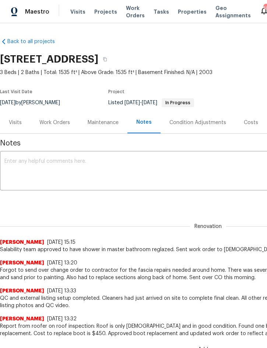
scroll to position [0, 0]
click at [100, 11] on span "Projects" at bounding box center [105, 11] width 23 height 7
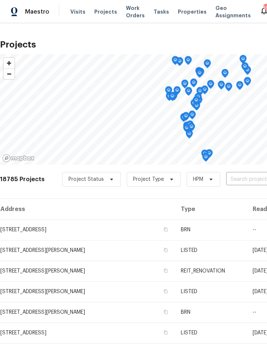
click at [239, 183] on input "text" at bounding box center [268, 179] width 84 height 11
type input "5030"
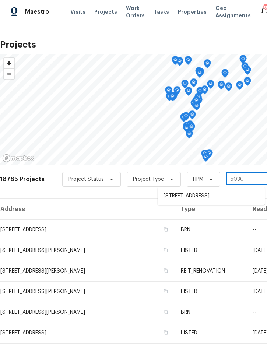
click at [208, 200] on li "5030 Creekview Ln, Lakeland, FL 33811" at bounding box center [211, 196] width 107 height 12
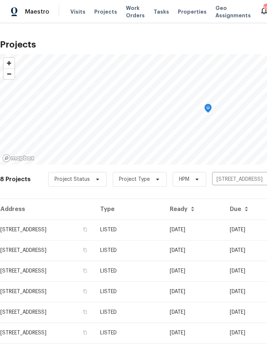
click at [164, 233] on td "LISTED" at bounding box center [129, 230] width 70 height 21
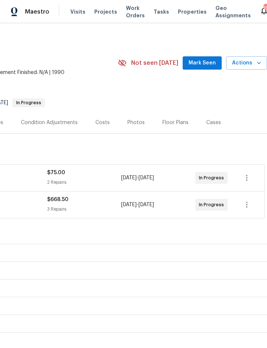
scroll to position [0, 149]
click at [249, 66] on span "Actions" at bounding box center [246, 63] width 29 height 9
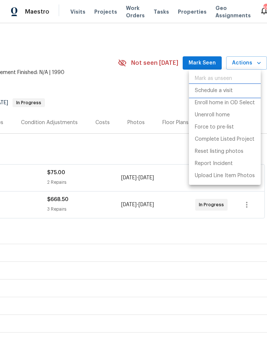
click at [225, 94] on p "Schedule a visit" at bounding box center [214, 91] width 38 height 8
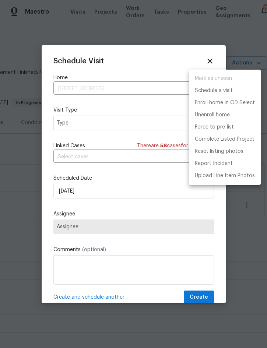
click at [108, 192] on div at bounding box center [133, 174] width 267 height 348
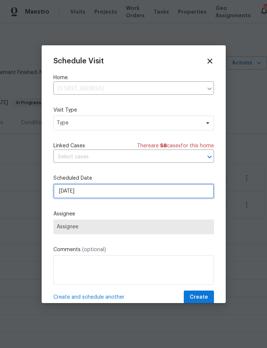
click at [140, 192] on input "[DATE]" at bounding box center [133, 191] width 161 height 15
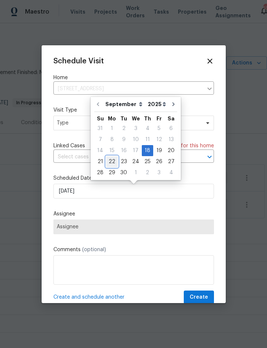
click at [112, 161] on div "22" at bounding box center [112, 162] width 12 height 10
type input "[DATE]"
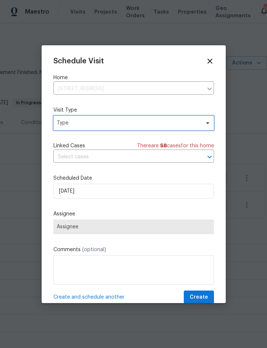
click at [108, 122] on span "Type" at bounding box center [128, 122] width 143 height 7
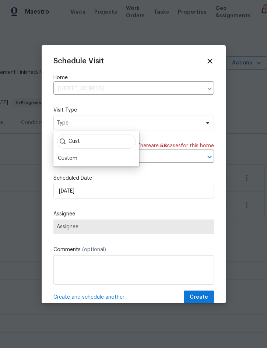
type input "Cust"
click at [76, 161] on div "Custom" at bounding box center [68, 158] width 20 height 7
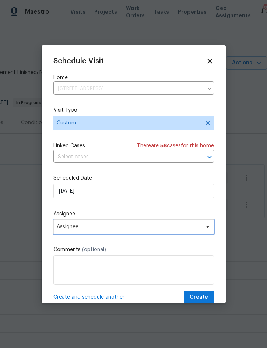
click at [133, 233] on span "Assignee" at bounding box center [133, 227] width 161 height 15
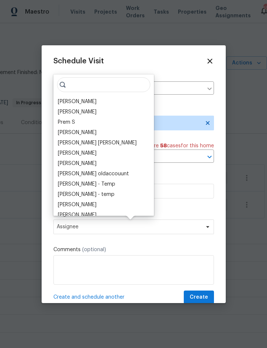
click at [81, 104] on div "[PERSON_NAME]" at bounding box center [77, 101] width 39 height 7
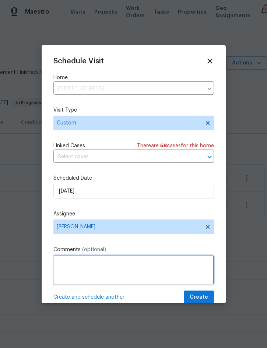
click at [105, 268] on textarea at bounding box center [133, 269] width 161 height 29
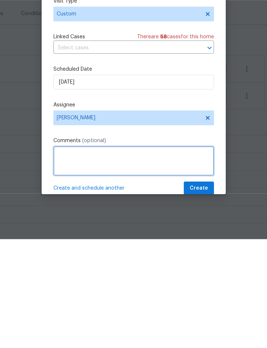
click at [112, 255] on textarea at bounding box center [133, 269] width 161 height 29
type textarea "Take a new set of listing photos."
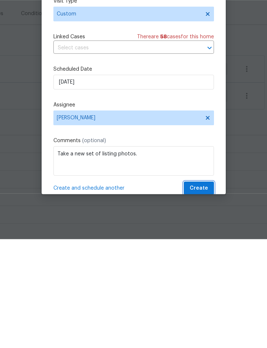
click at [196, 293] on span "Create" at bounding box center [199, 297] width 18 height 9
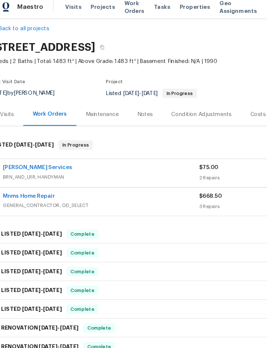
scroll to position [0, 0]
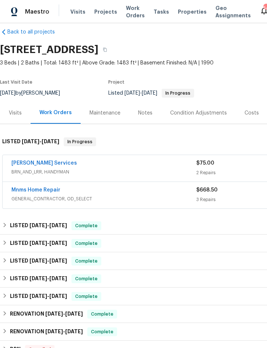
click at [105, 6] on div "Visits Projects Work Orders Tasks Properties Geo Assignments" at bounding box center [164, 11] width 189 height 15
click at [101, 11] on span "Projects" at bounding box center [105, 11] width 23 height 7
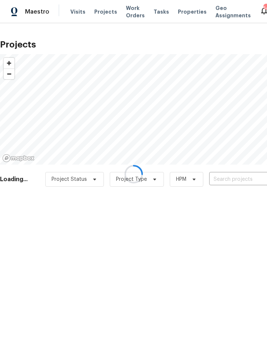
click at [228, 182] on div at bounding box center [133, 174] width 267 height 348
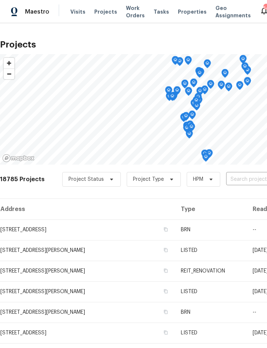
click at [238, 185] on input "text" at bounding box center [268, 179] width 84 height 11
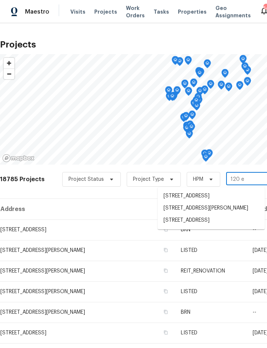
type input "120 e"
click at [230, 227] on li "120 E Poinsettia St, Lakeland, FL 33803" at bounding box center [211, 220] width 107 height 12
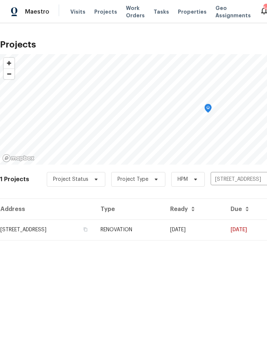
click at [164, 225] on td "RENOVATION" at bounding box center [130, 230] width 70 height 21
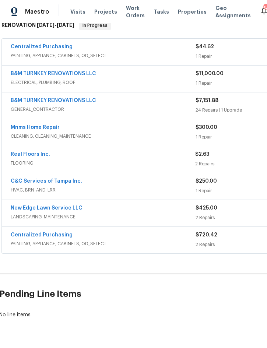
scroll to position [126, 1]
click at [29, 153] on link "Real Floors Inc." at bounding box center [30, 154] width 39 height 5
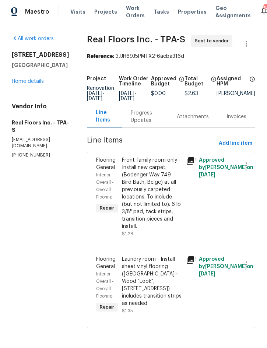
click at [142, 119] on div "Progress Updates" at bounding box center [145, 116] width 28 height 15
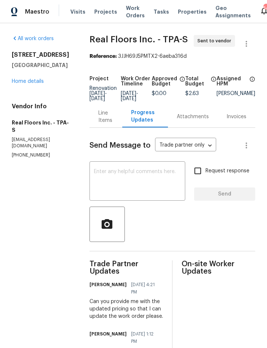
click at [23, 83] on link "Home details" at bounding box center [28, 81] width 32 height 5
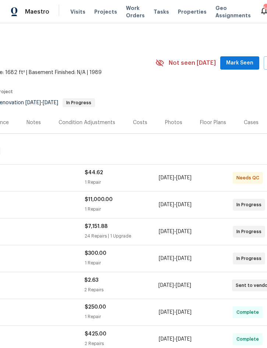
scroll to position [0, 112]
click at [141, 122] on div "Costs" at bounding box center [140, 122] width 14 height 7
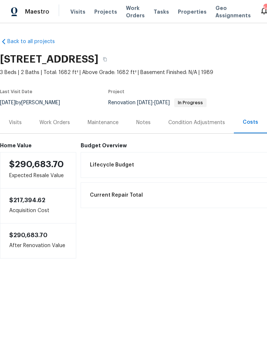
click at [52, 122] on div "Work Orders" at bounding box center [54, 122] width 31 height 7
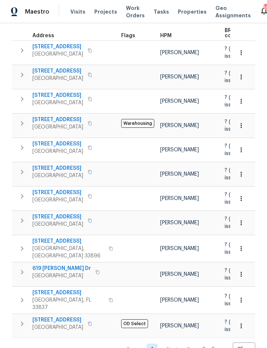
scroll to position [121, 0]
click at [239, 328] on icon "button" at bounding box center [241, 326] width 7 height 7
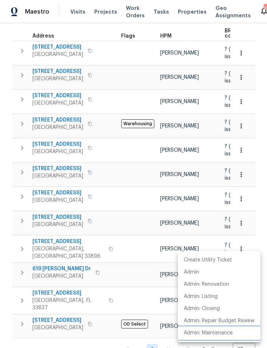
click at [228, 333] on p "Admin: Maintenance" at bounding box center [208, 333] width 49 height 8
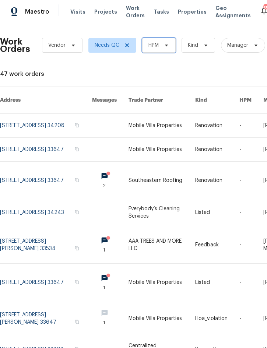
click at [162, 48] on span at bounding box center [165, 45] width 8 height 6
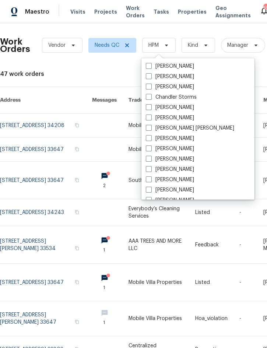
scroll to position [74, 0]
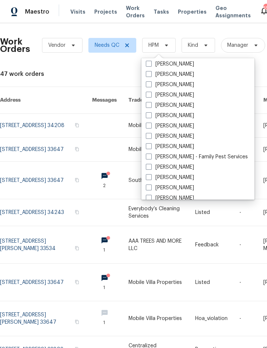
click at [185, 147] on label "[PERSON_NAME]" at bounding box center [170, 146] width 48 height 7
click at [151, 147] on input "[PERSON_NAME]" at bounding box center [148, 145] width 5 height 5
checkbox input "true"
